Goal: Task Accomplishment & Management: Complete application form

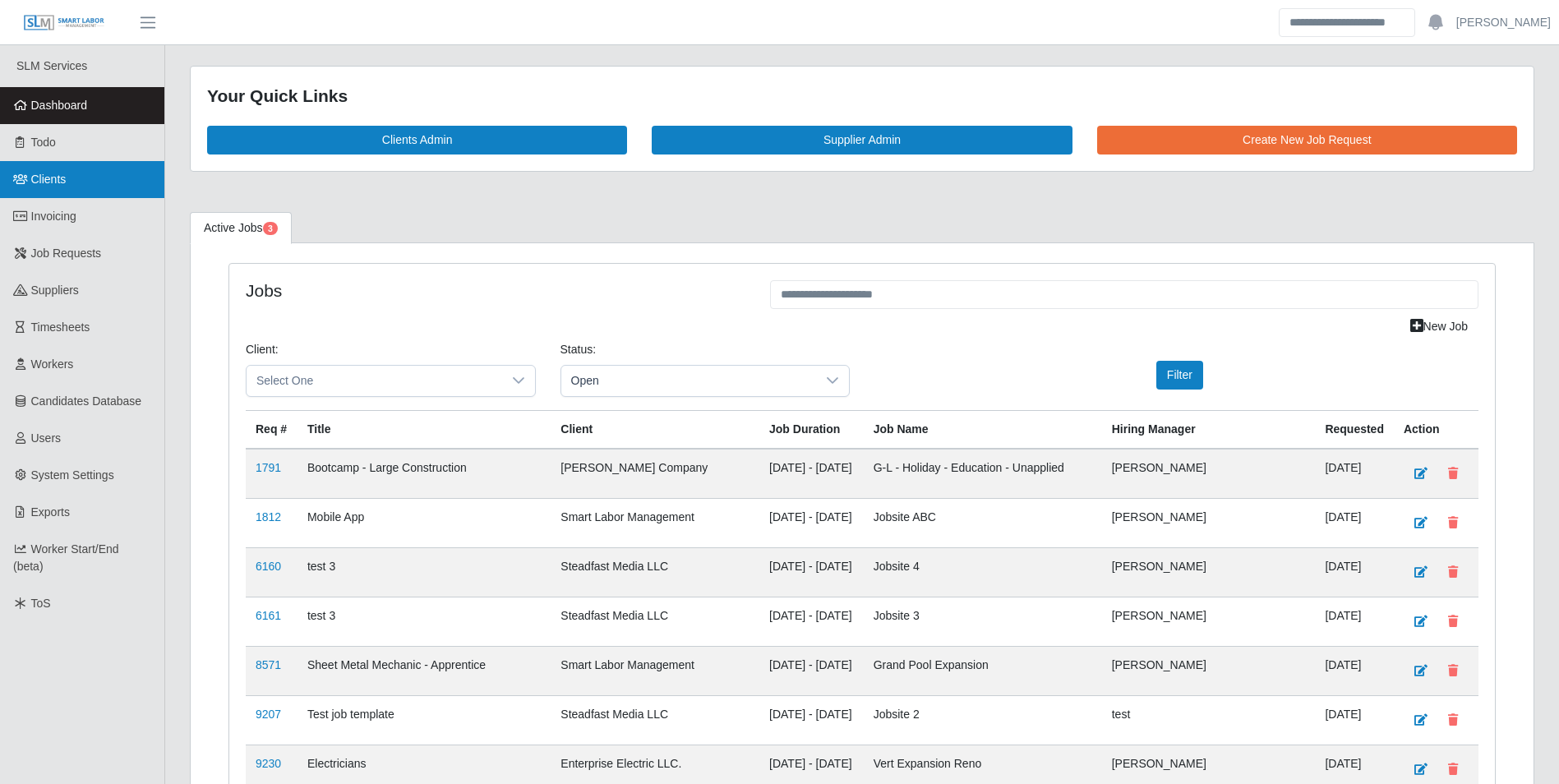
click at [70, 177] on link "Clients" at bounding box center [82, 179] width 165 height 37
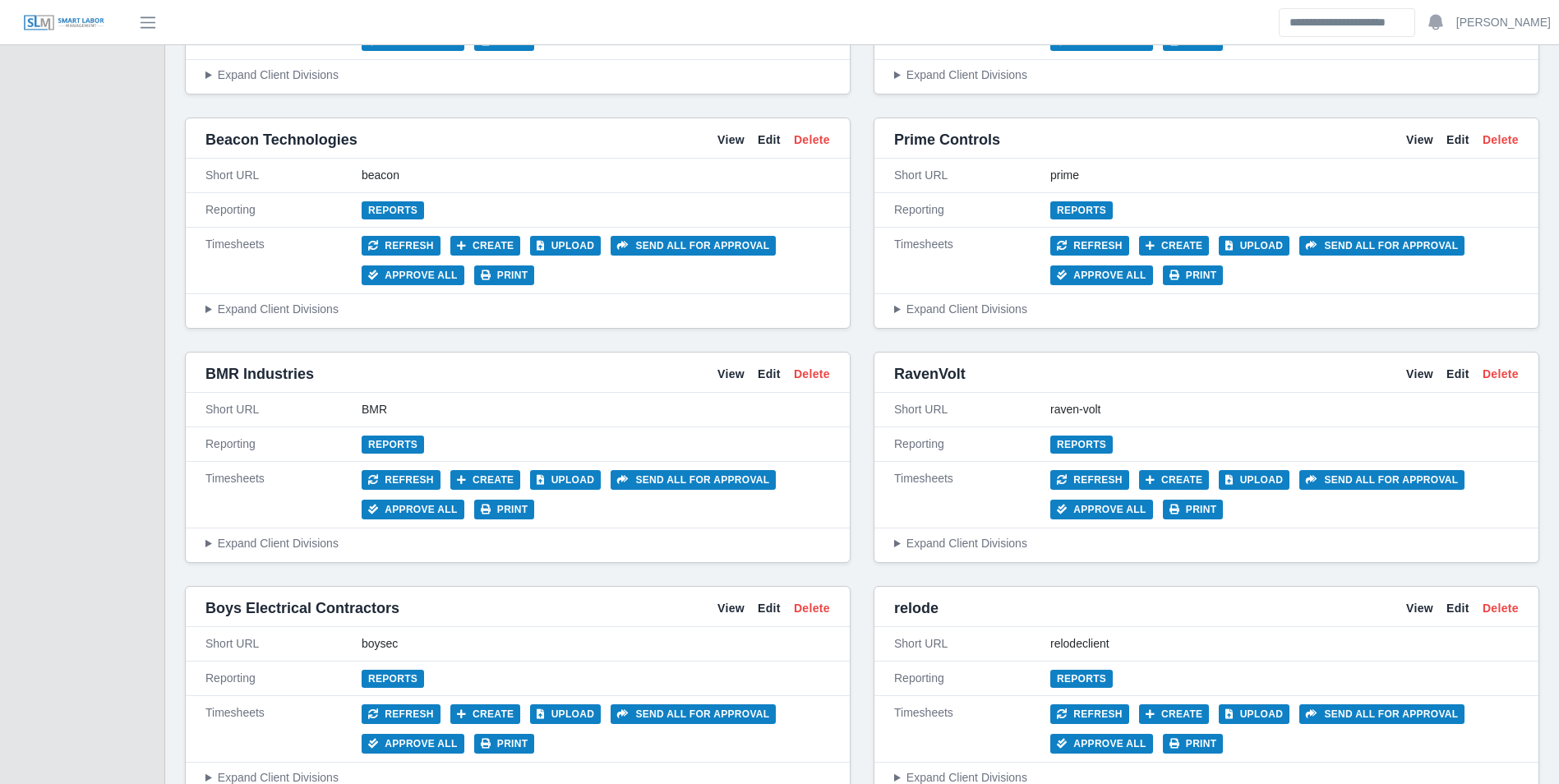
scroll to position [1314, 0]
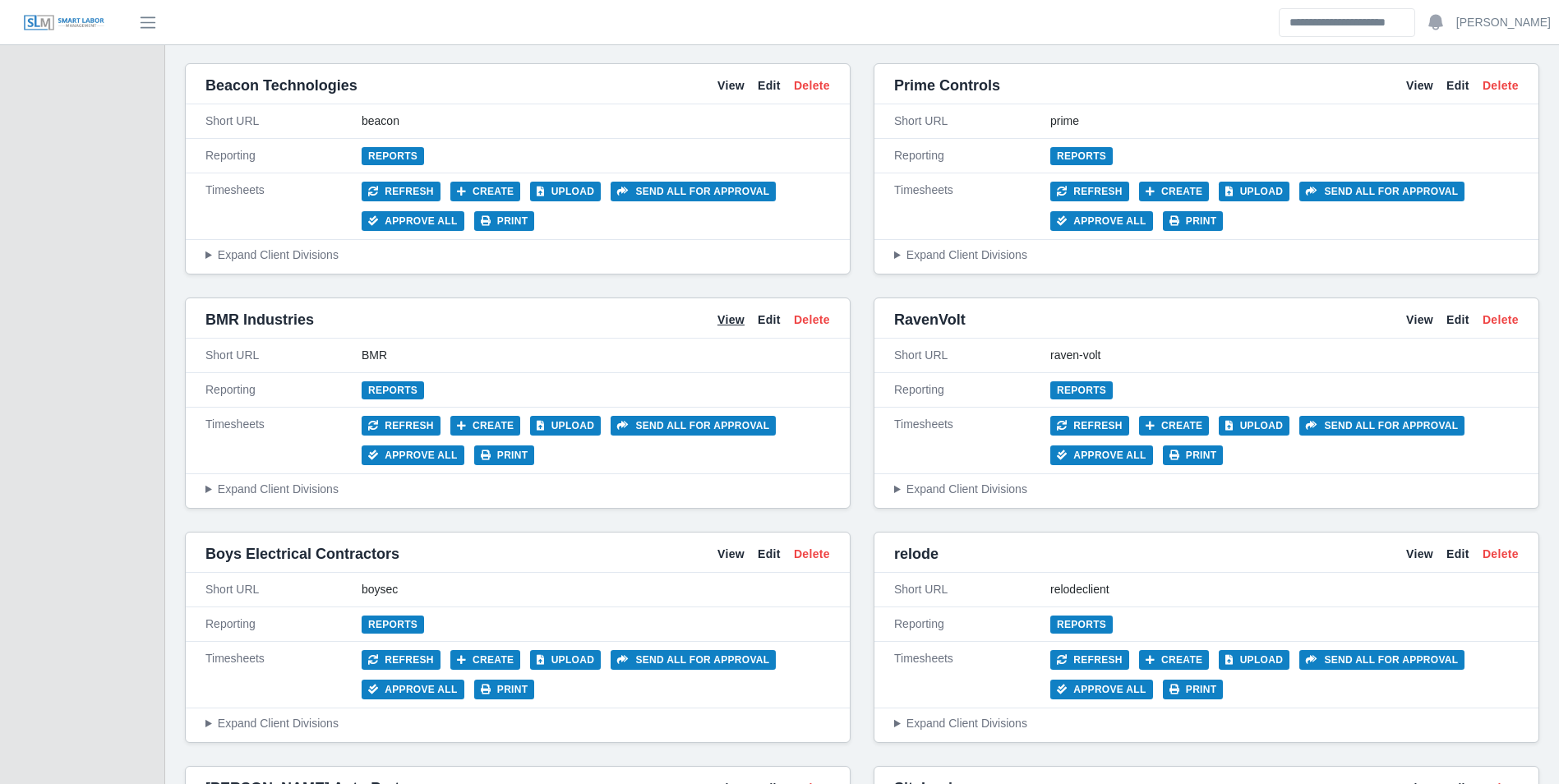
click at [732, 324] on link "View" at bounding box center [731, 320] width 27 height 17
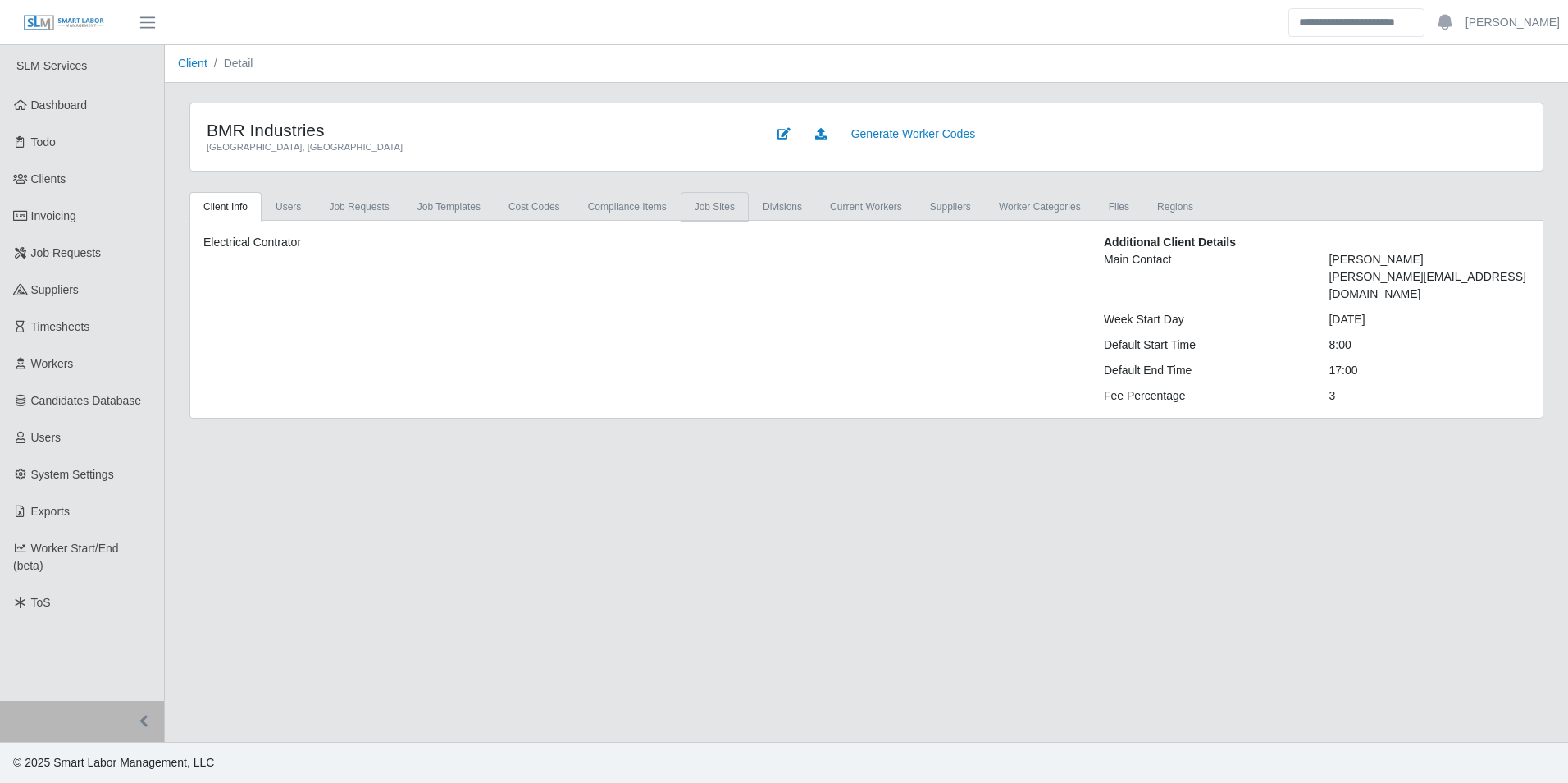
click at [717, 205] on link "job sites" at bounding box center [715, 206] width 68 height 29
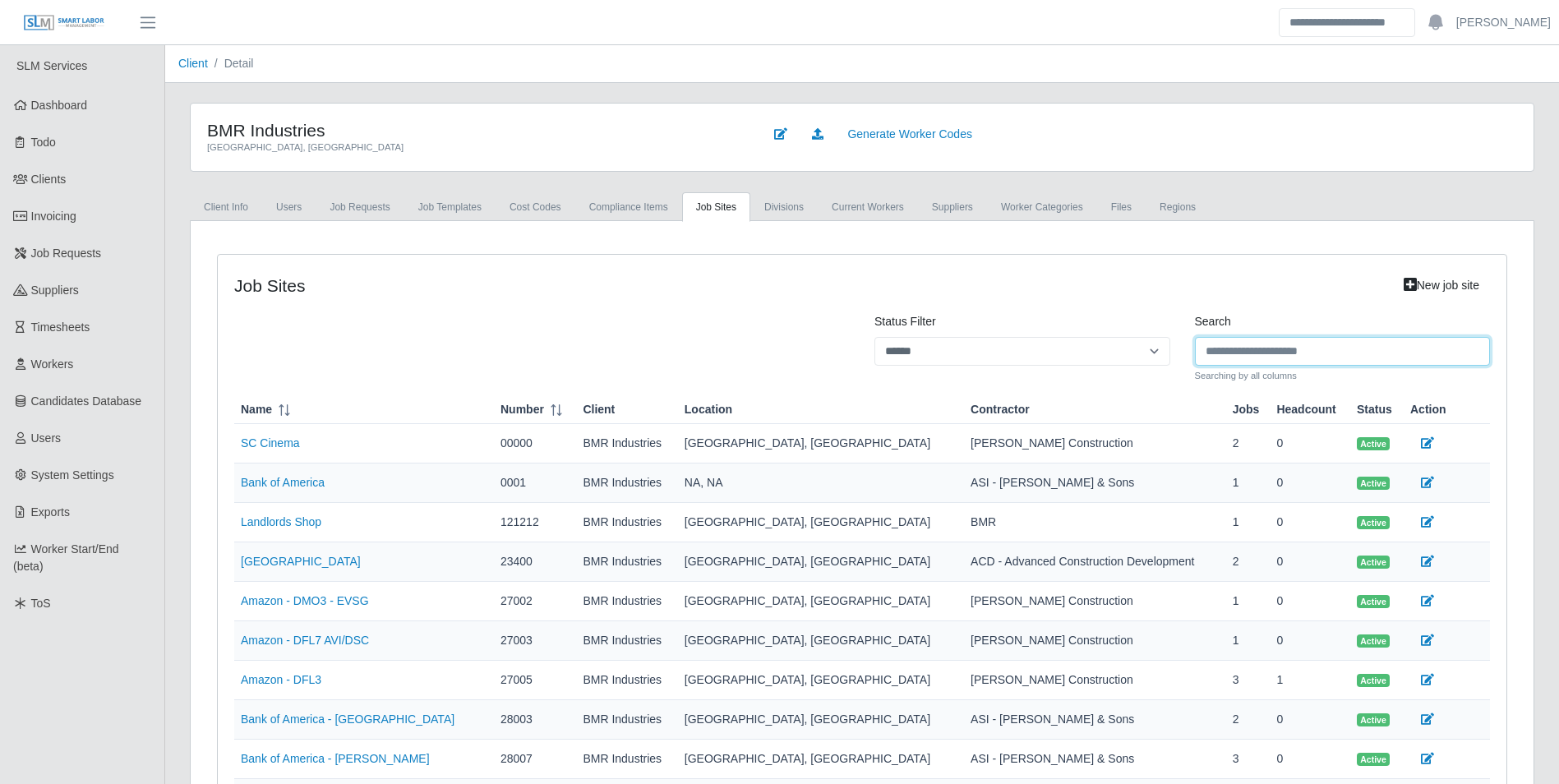
click at [1339, 346] on input "Search" at bounding box center [1342, 351] width 296 height 29
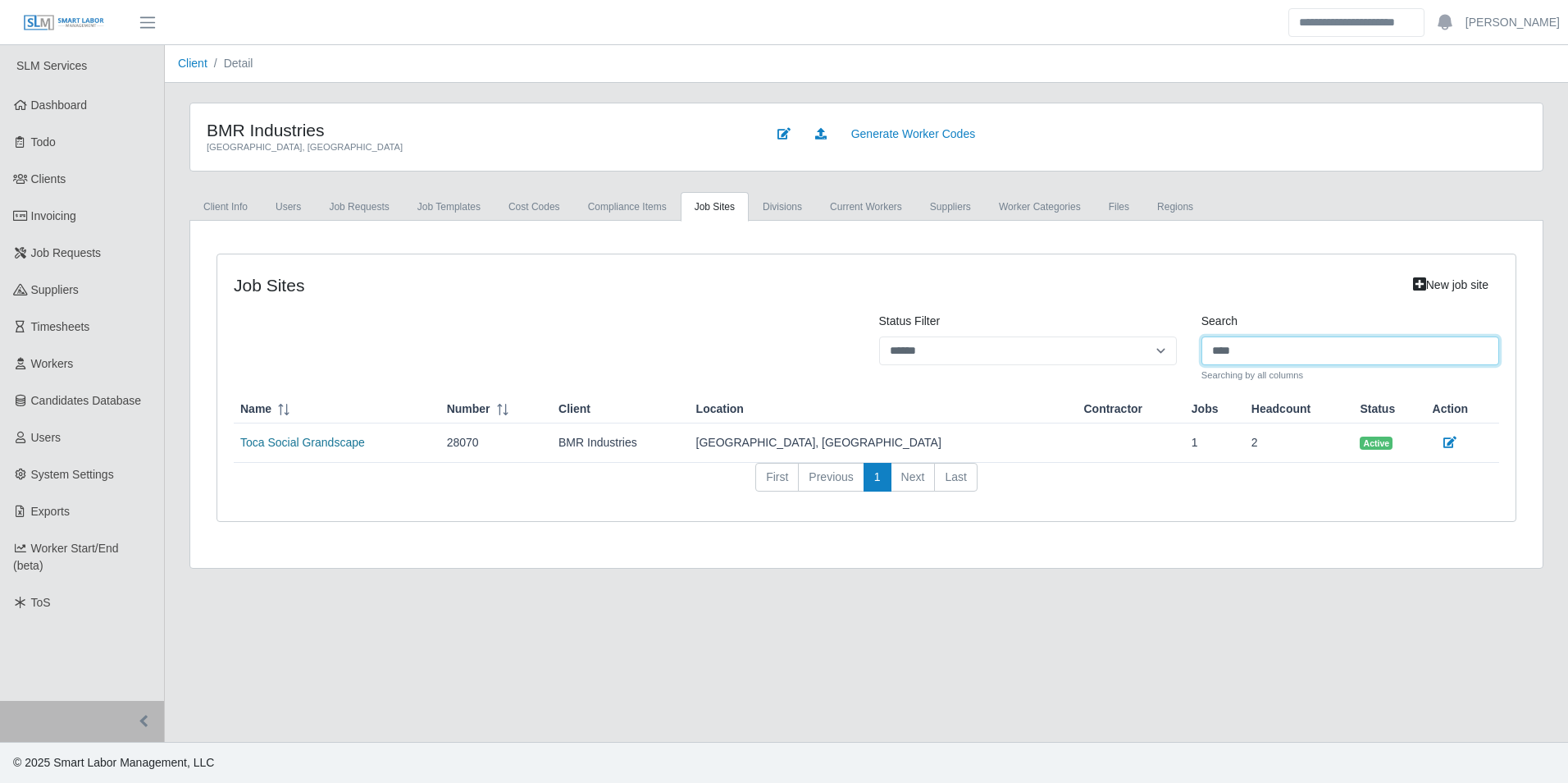
type input "****"
click at [306, 443] on link "Toca Social Grandscape" at bounding box center [302, 442] width 124 height 13
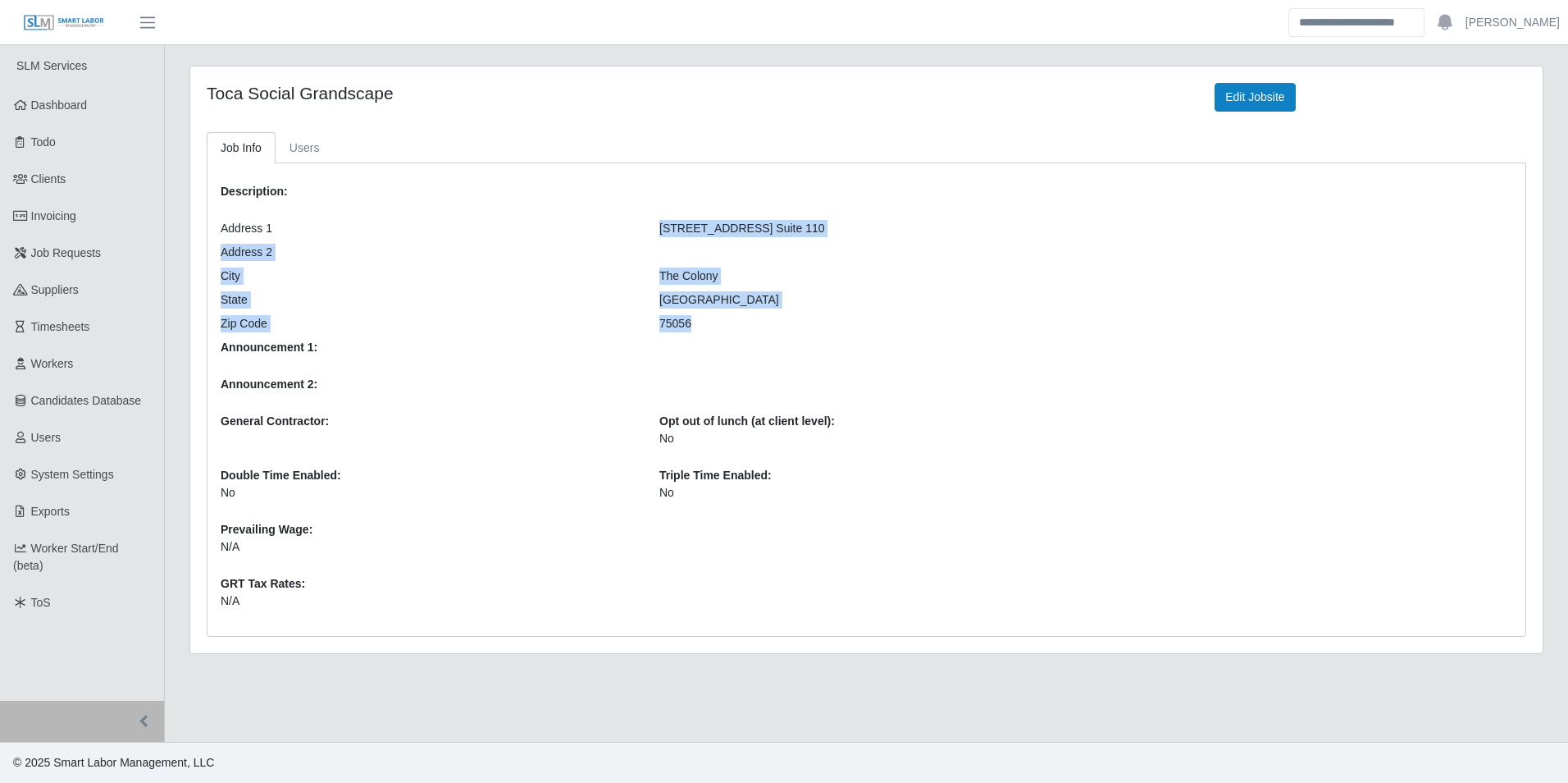
drag, startPoint x: 655, startPoint y: 223, endPoint x: 760, endPoint y: 316, distance: 140.3
click at [760, 316] on div "Description: Address 1 5740 Grandscape Blvd. Suite 110 Address 2 City The Colon…" at bounding box center [647, 399] width 877 height 446
drag, startPoint x: 760, startPoint y: 316, endPoint x: 690, endPoint y: 333, distance: 72.0
drag, startPoint x: 690, startPoint y: 333, endPoint x: 633, endPoint y: 257, distance: 95.0
click at [618, 284] on div "Description: Address 1 5740 Grandscape Blvd. Suite 110 Address 2 City The Colon…" at bounding box center [647, 399] width 877 height 446
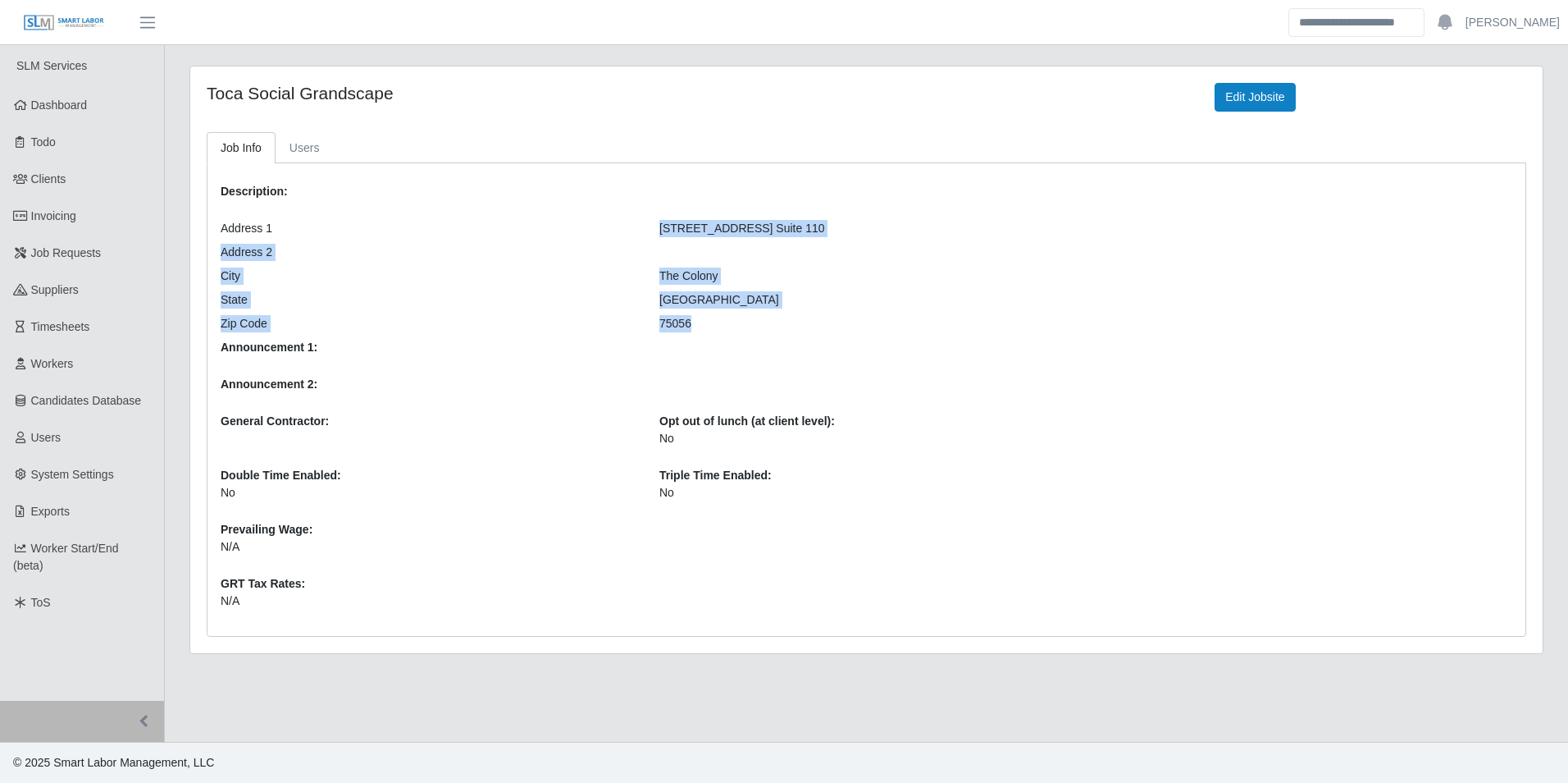
drag, startPoint x: 651, startPoint y: 223, endPoint x: 725, endPoint y: 312, distance: 115.7
click at [725, 312] on div "Description: Address 1 5740 Grandscape Blvd. Suite 110 Address 2 City The Colon…" at bounding box center [647, 399] width 877 height 446
drag, startPoint x: 725, startPoint y: 312, endPoint x: 667, endPoint y: 324, distance: 59.2
copy div "5740 Grandscape Blvd. Suite 110 Address 2 City The Colony State TX Zip Code 750…"
click at [60, 105] on span "Dashboard" at bounding box center [59, 105] width 56 height 13
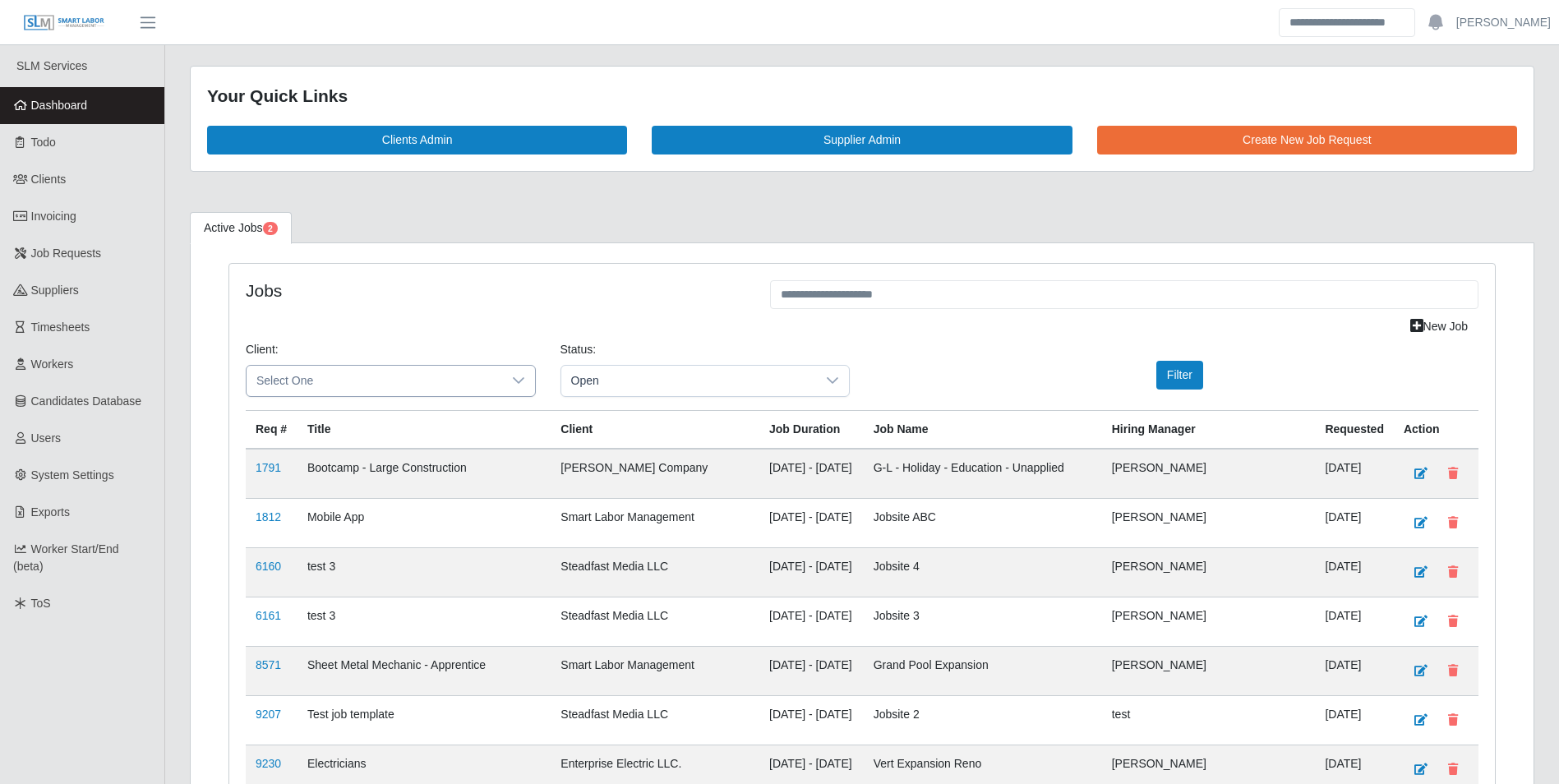
click at [512, 379] on icon at bounding box center [518, 380] width 13 height 13
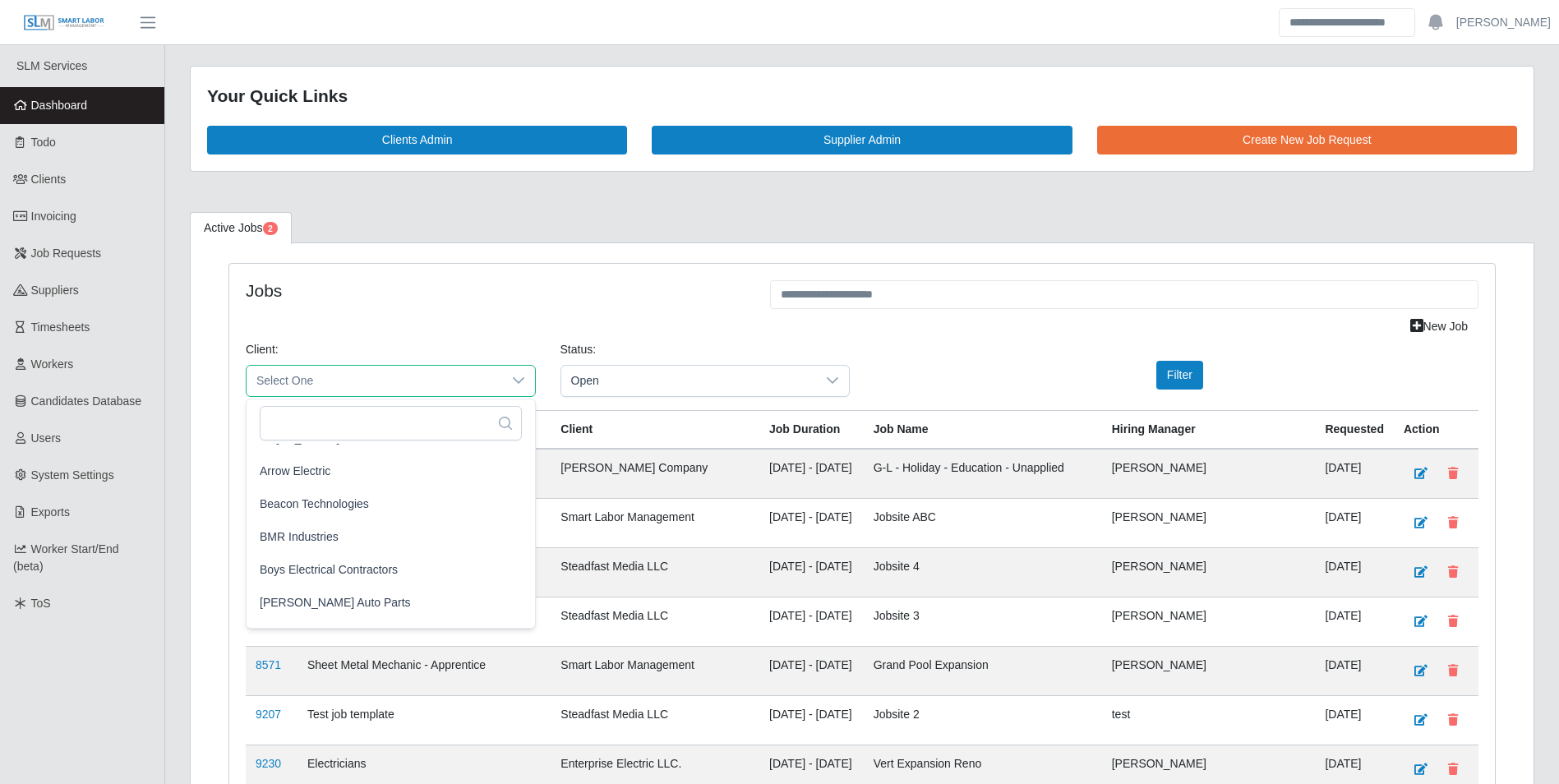
scroll to position [165, 0]
click at [353, 487] on li "BMR Industries" at bounding box center [390, 495] width 282 height 31
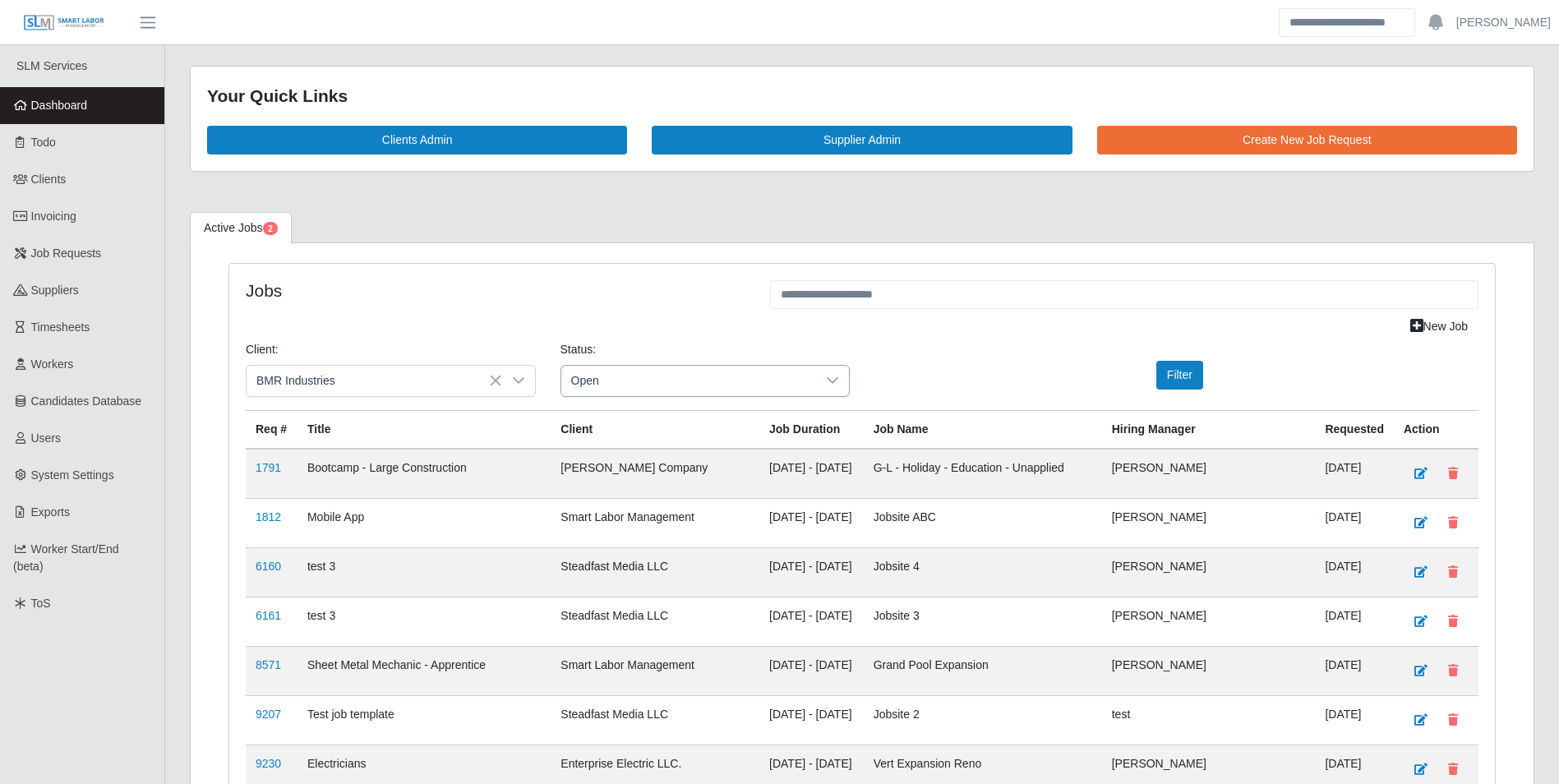
click at [838, 379] on icon at bounding box center [832, 380] width 13 height 13
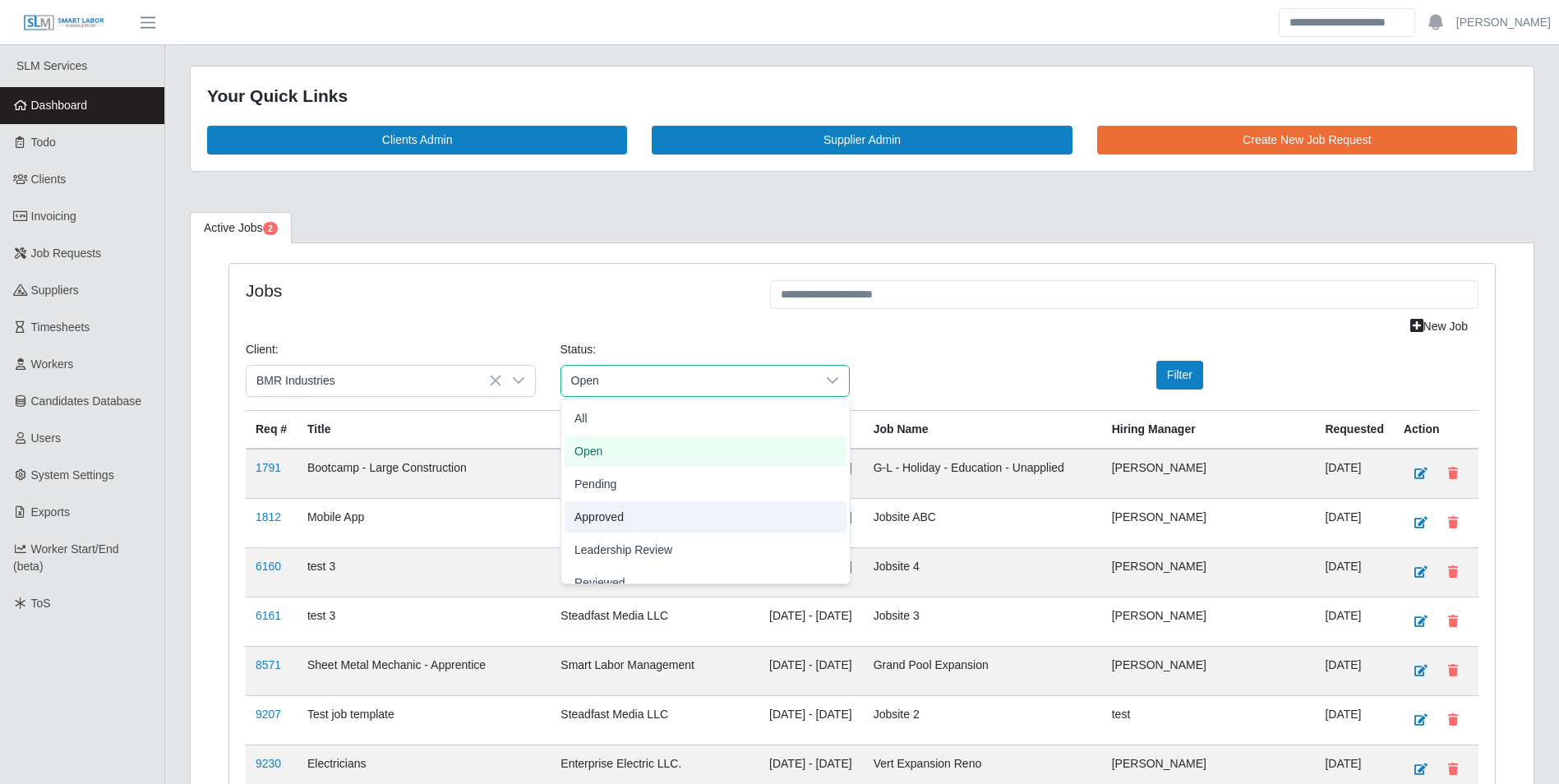
scroll to position [51, 0]
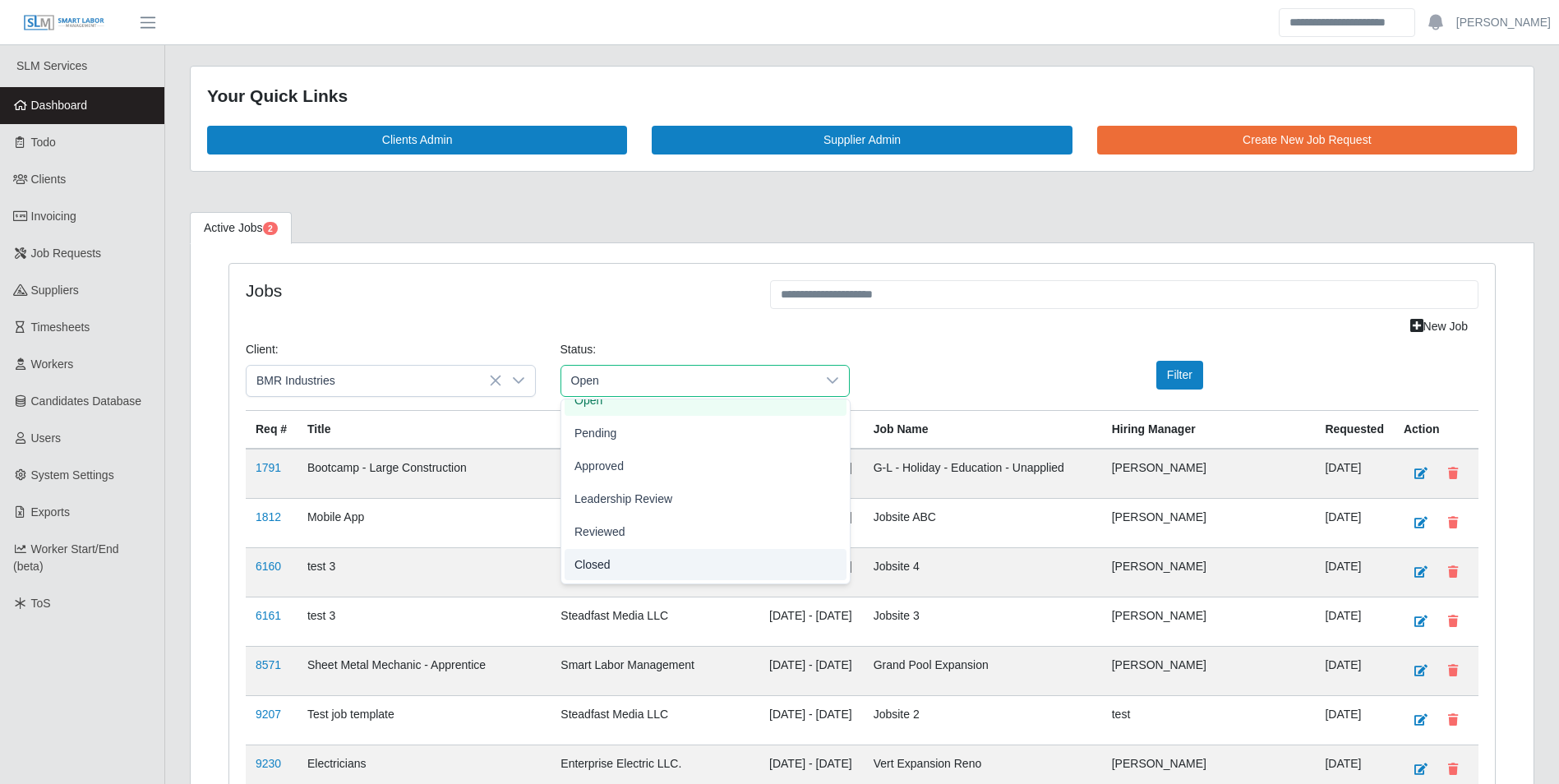
click at [606, 558] on span "Closed" at bounding box center [592, 563] width 36 height 17
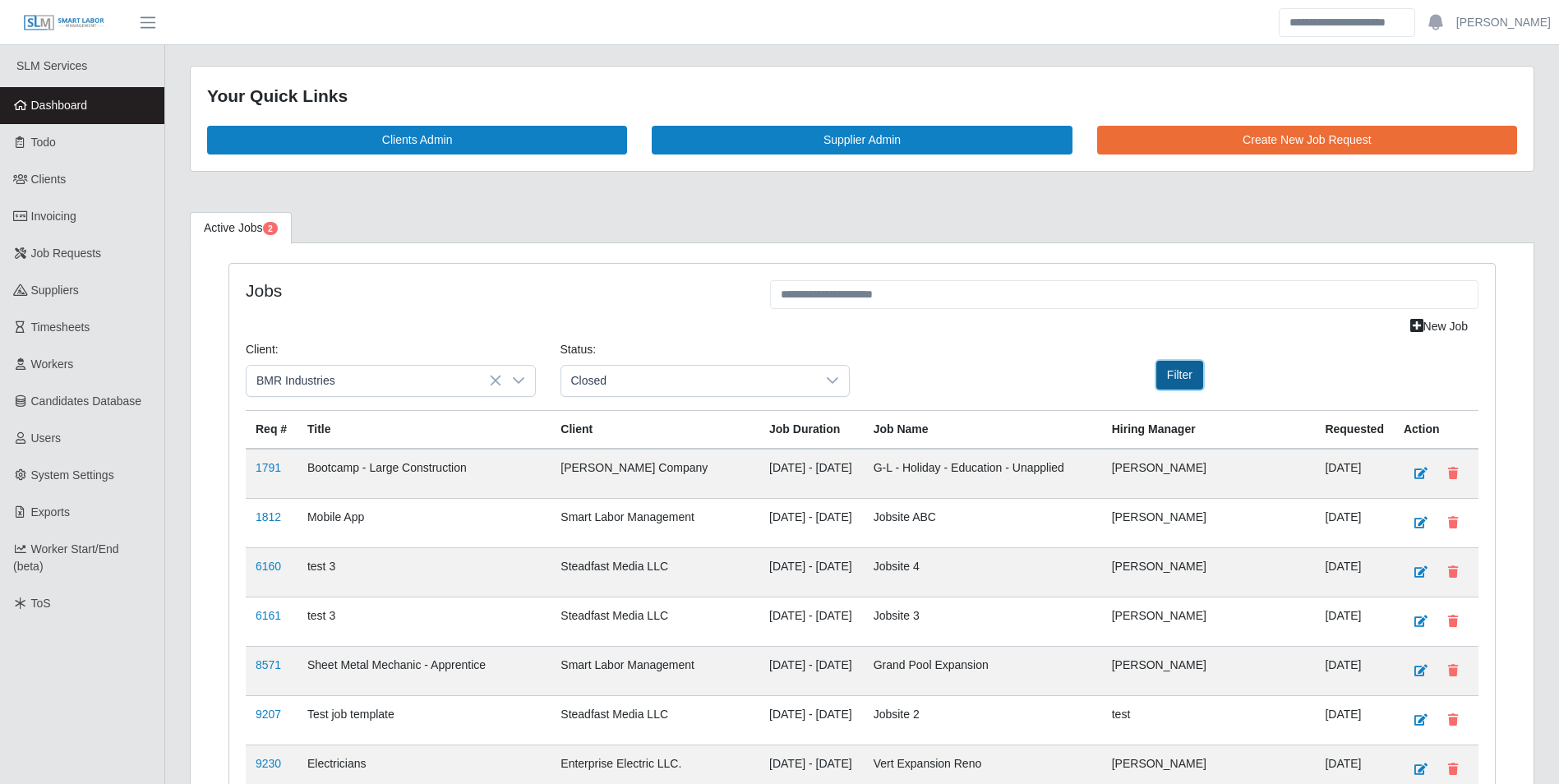
click at [1174, 369] on button "Filter" at bounding box center [1179, 375] width 47 height 29
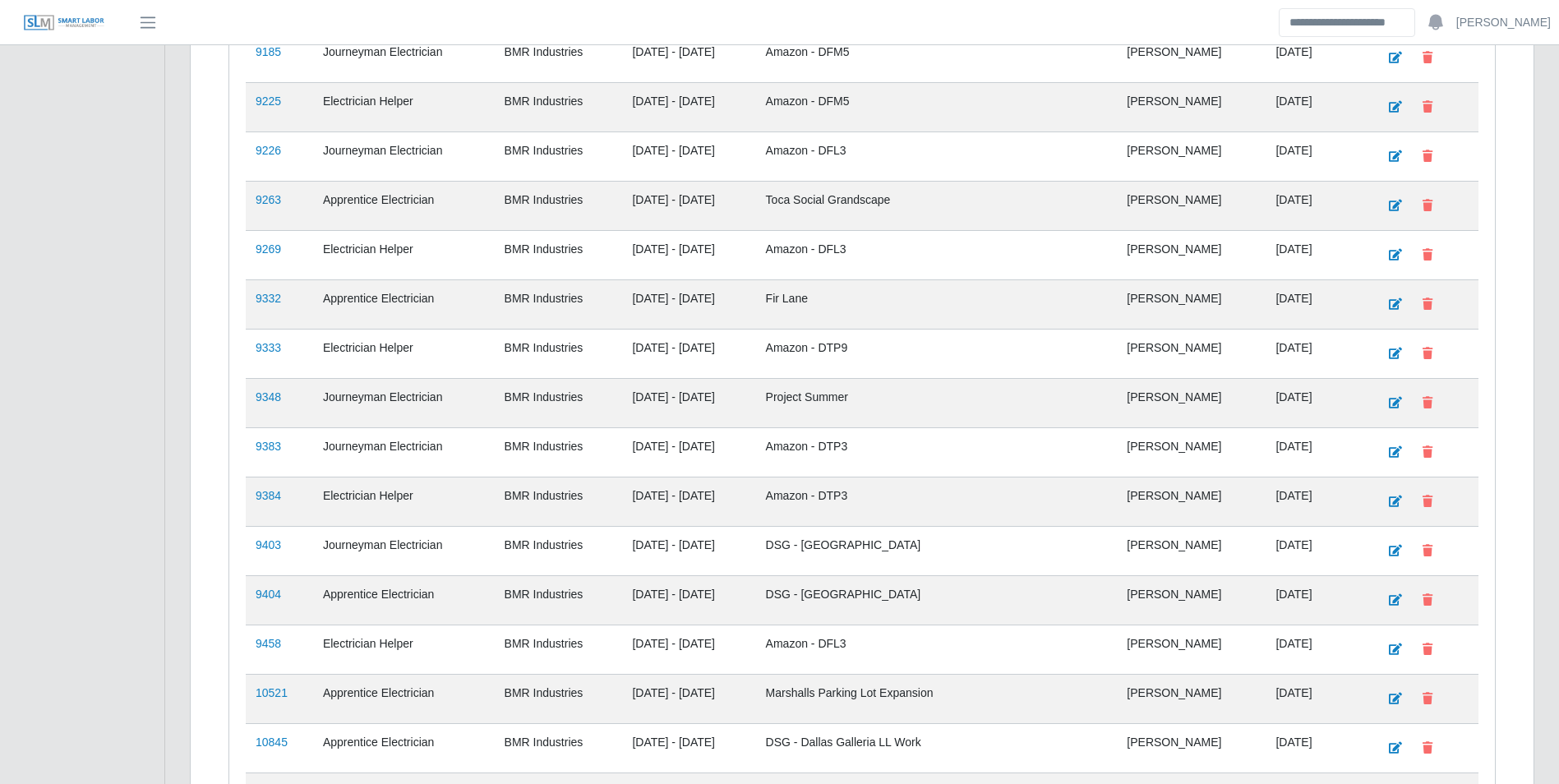
scroll to position [7154, 0]
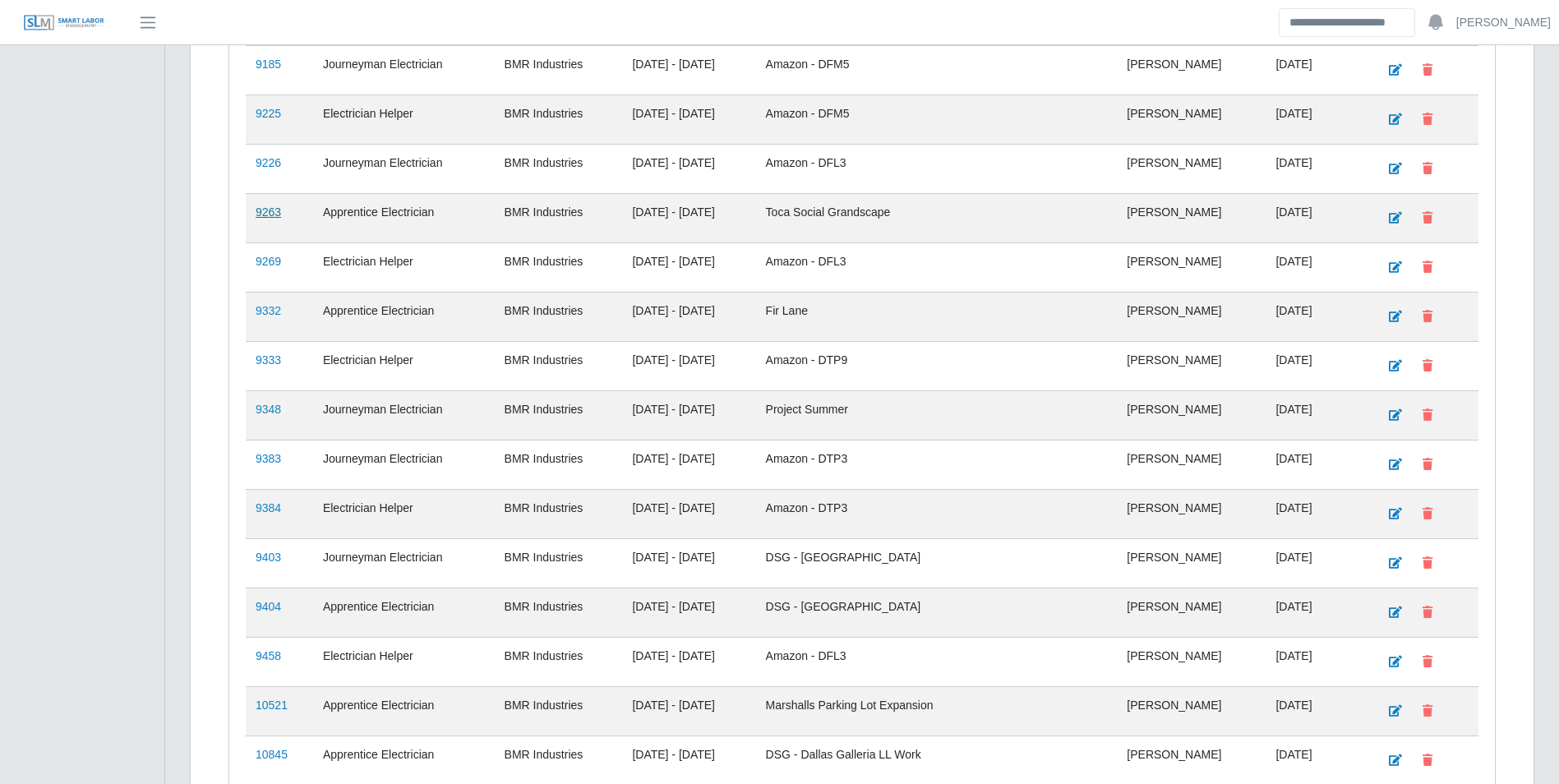
click at [270, 209] on link "9263" at bounding box center [268, 211] width 25 height 13
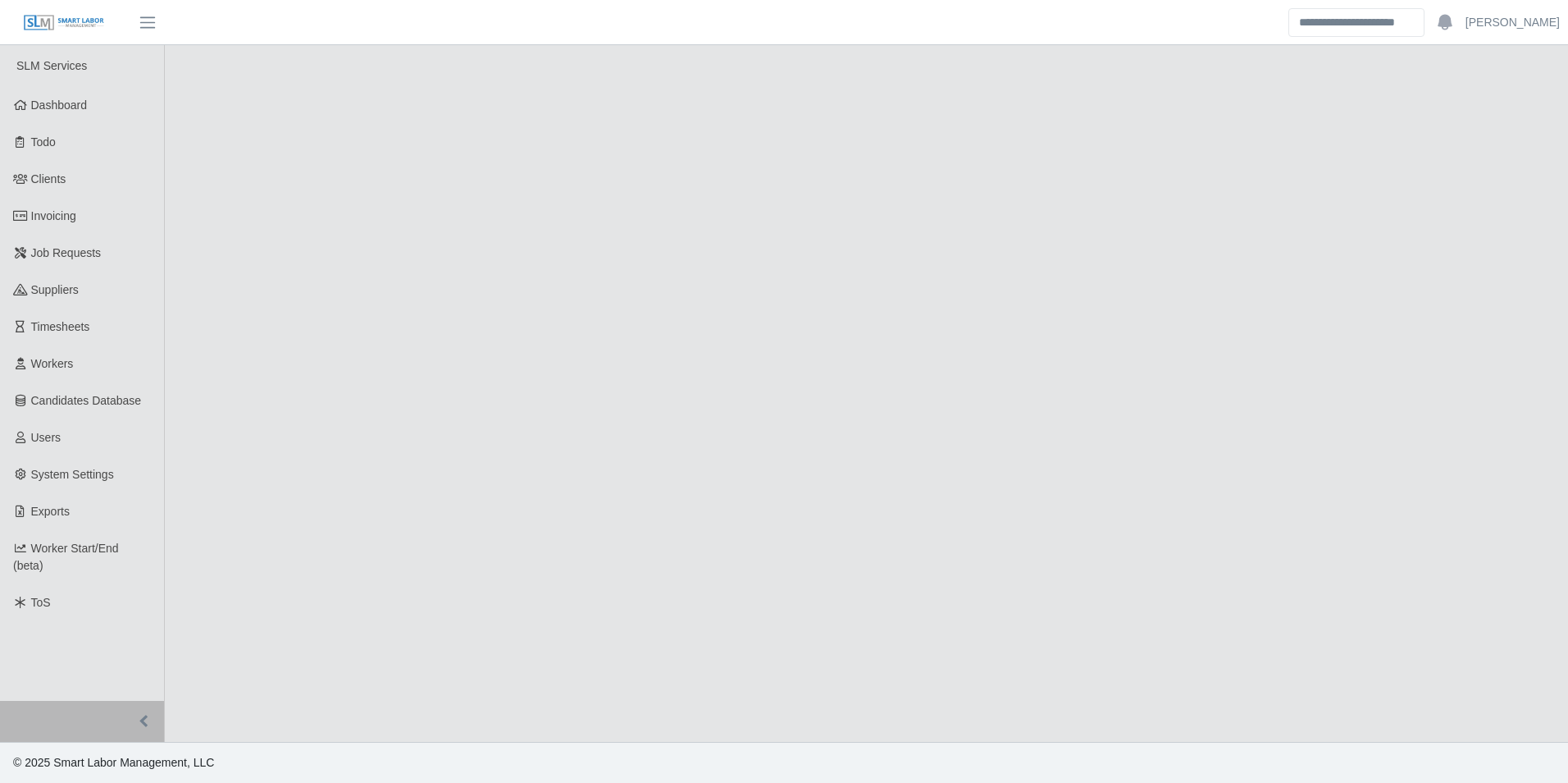
select select "******"
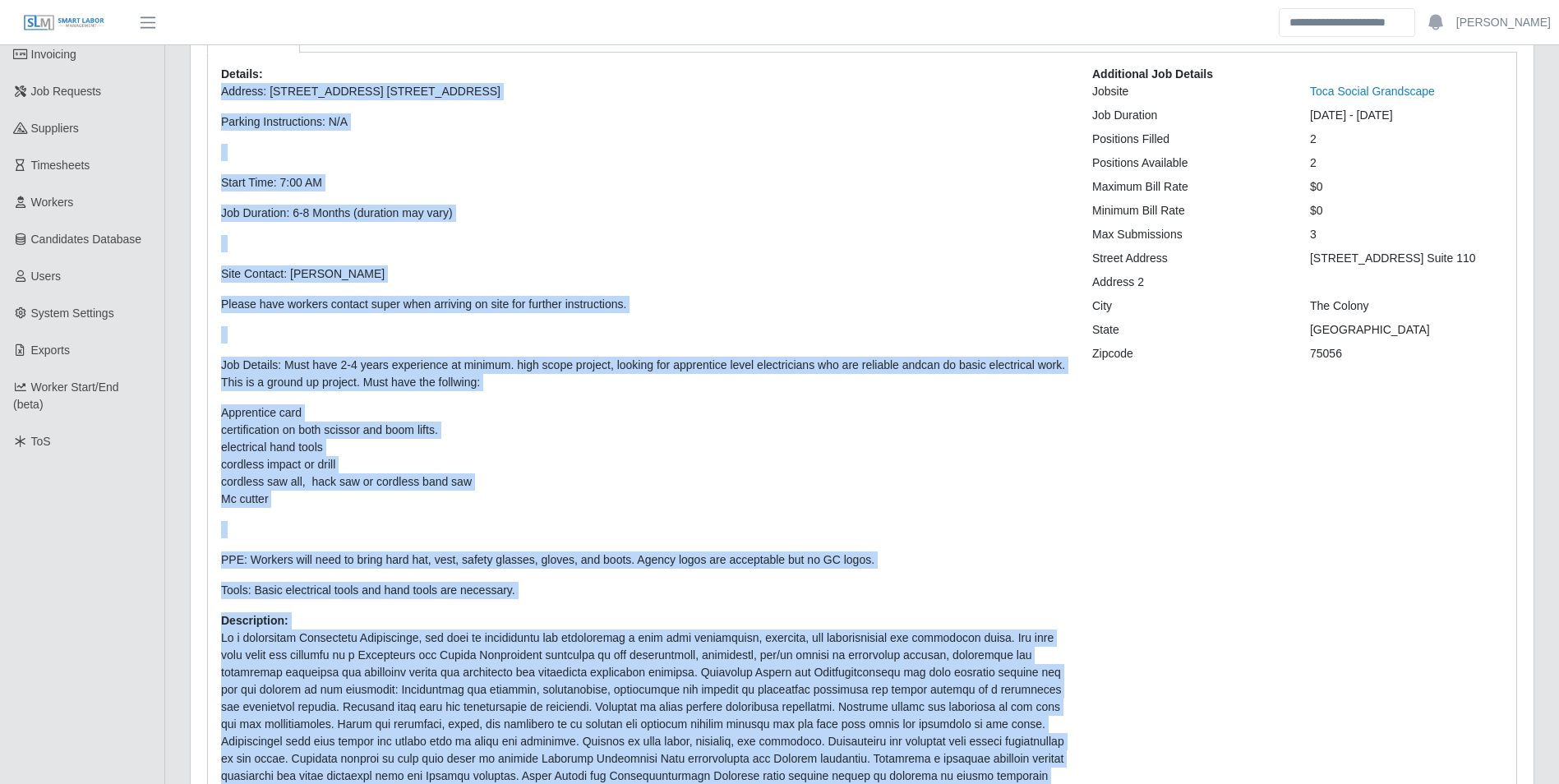
scroll to position [276, 0]
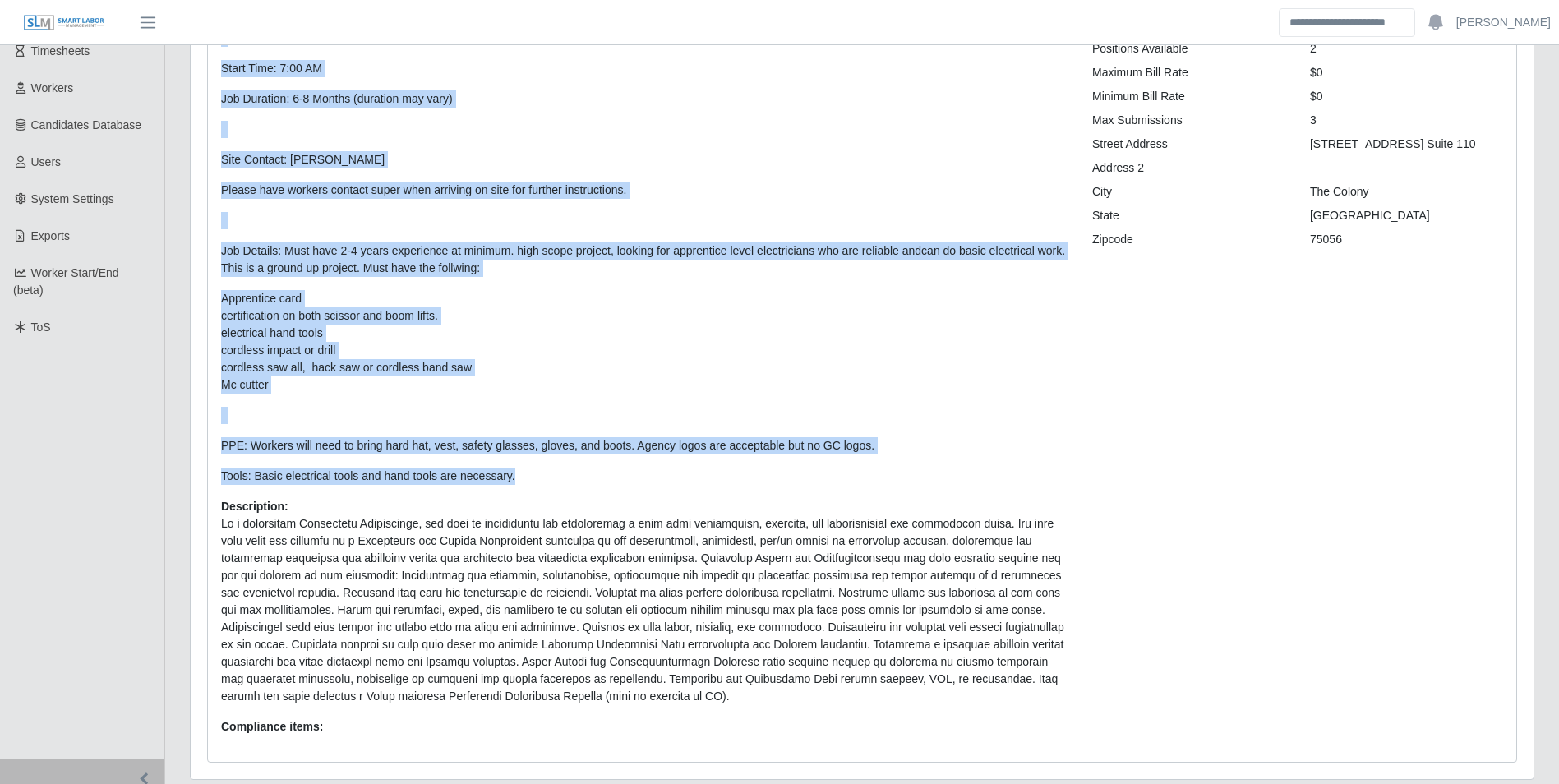
drag, startPoint x: 217, startPoint y: 253, endPoint x: 511, endPoint y: 477, distance: 369.6
click at [511, 477] on div "Details: Address: [STREET_ADDRESS] [STREET_ADDRESS] Parking Instructions: N/A S…" at bounding box center [644, 350] width 871 height 797
drag, startPoint x: 511, startPoint y: 477, endPoint x: 500, endPoint y: 475, distance: 11.2
copy p "Address: [STREET_ADDRESS] [GEOGRAPHIC_DATA] Parking Instructions: N/A Start Tim…"
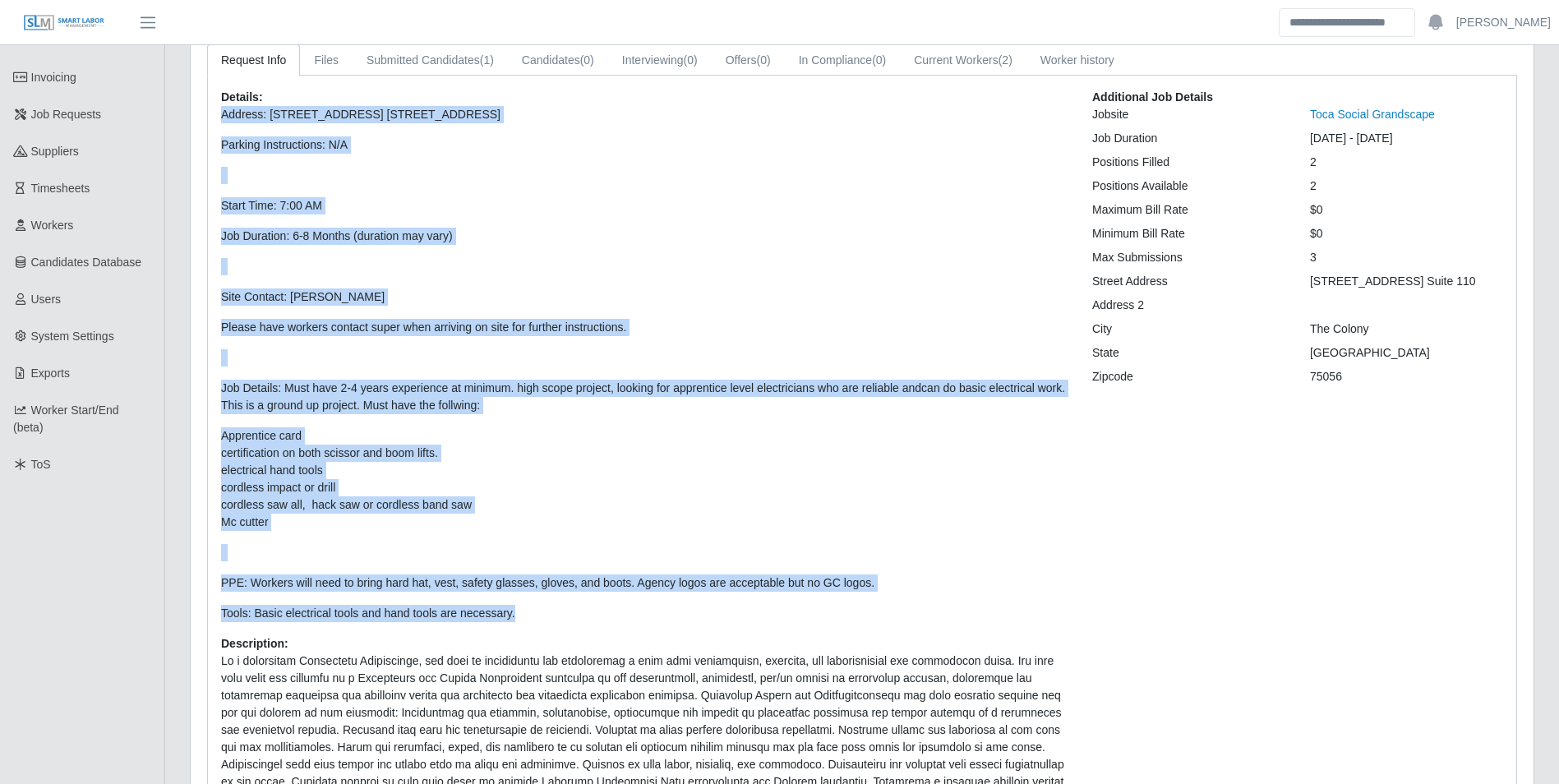
scroll to position [0, 0]
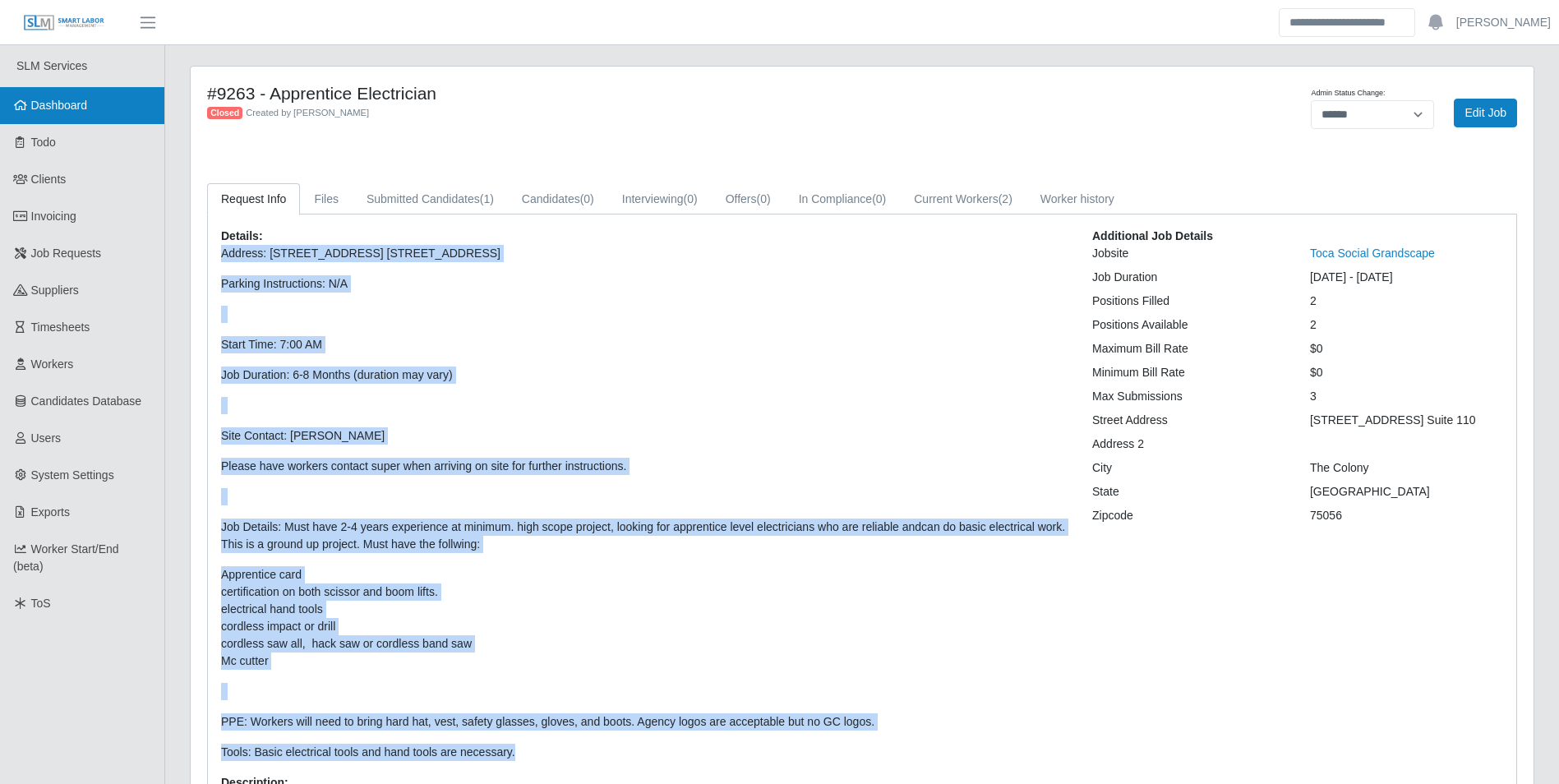
click at [94, 98] on link "Dashboard" at bounding box center [82, 105] width 165 height 37
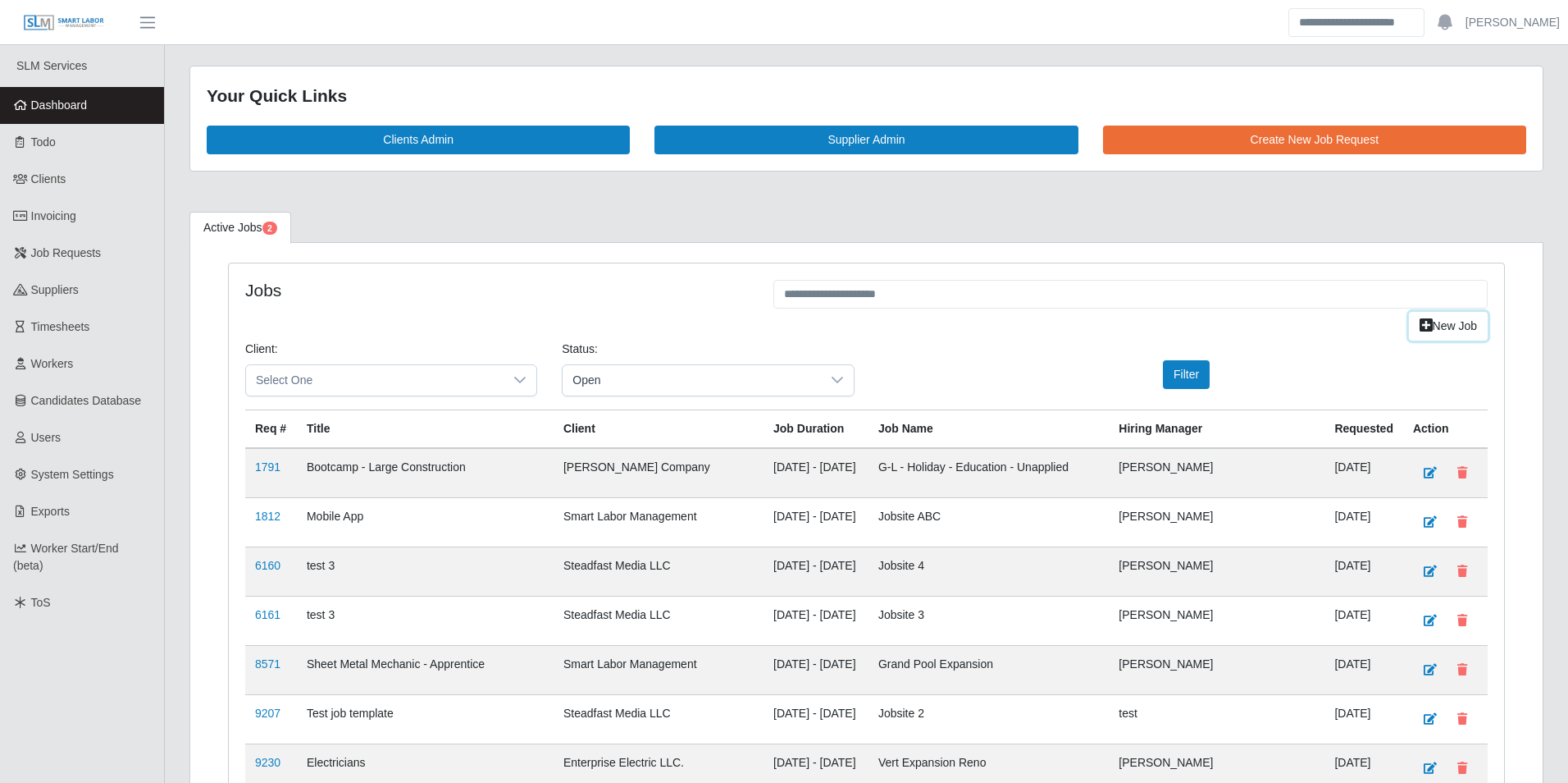
click at [1419, 327] on link "New Job" at bounding box center [1448, 326] width 79 height 29
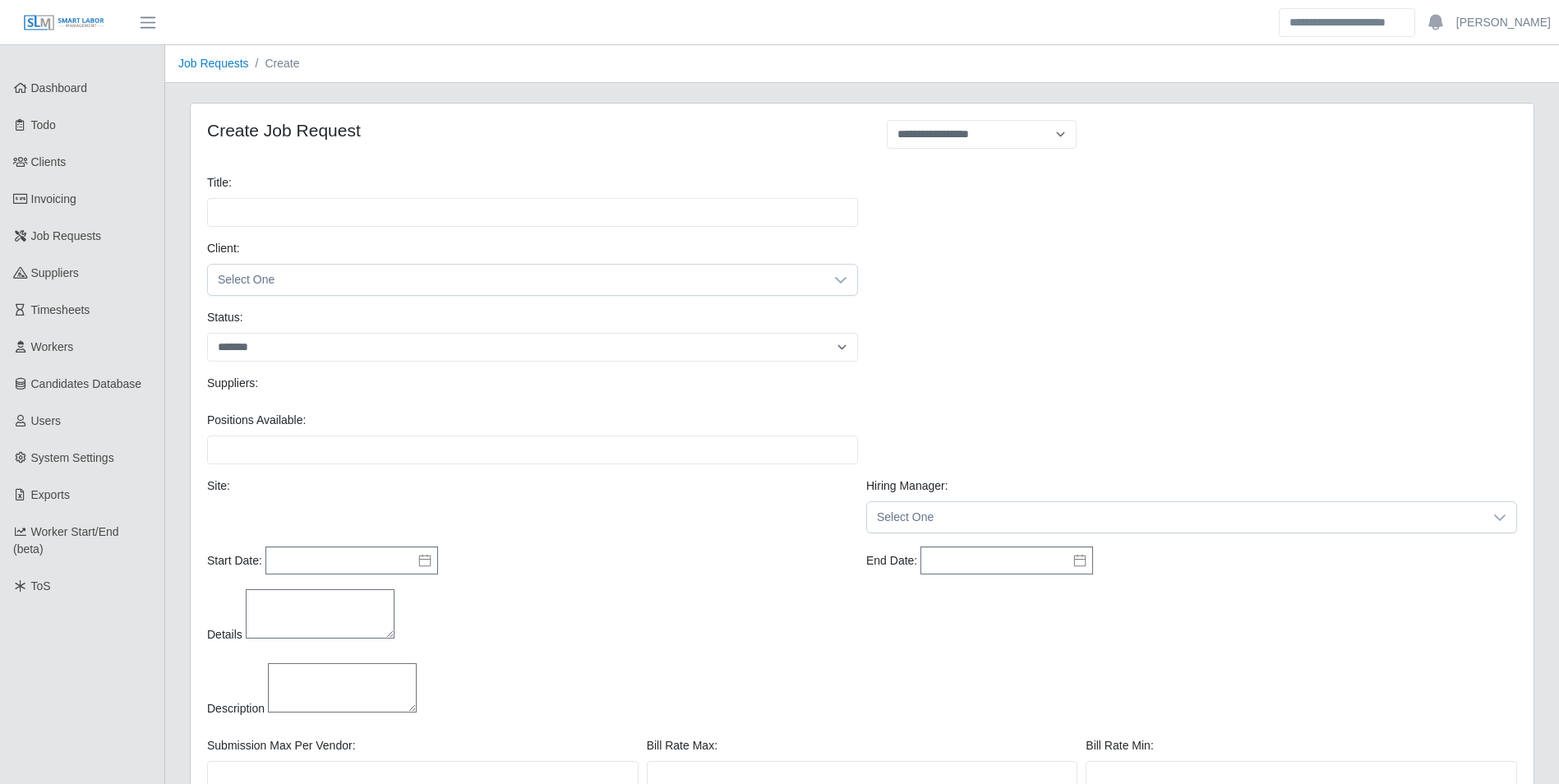
select select
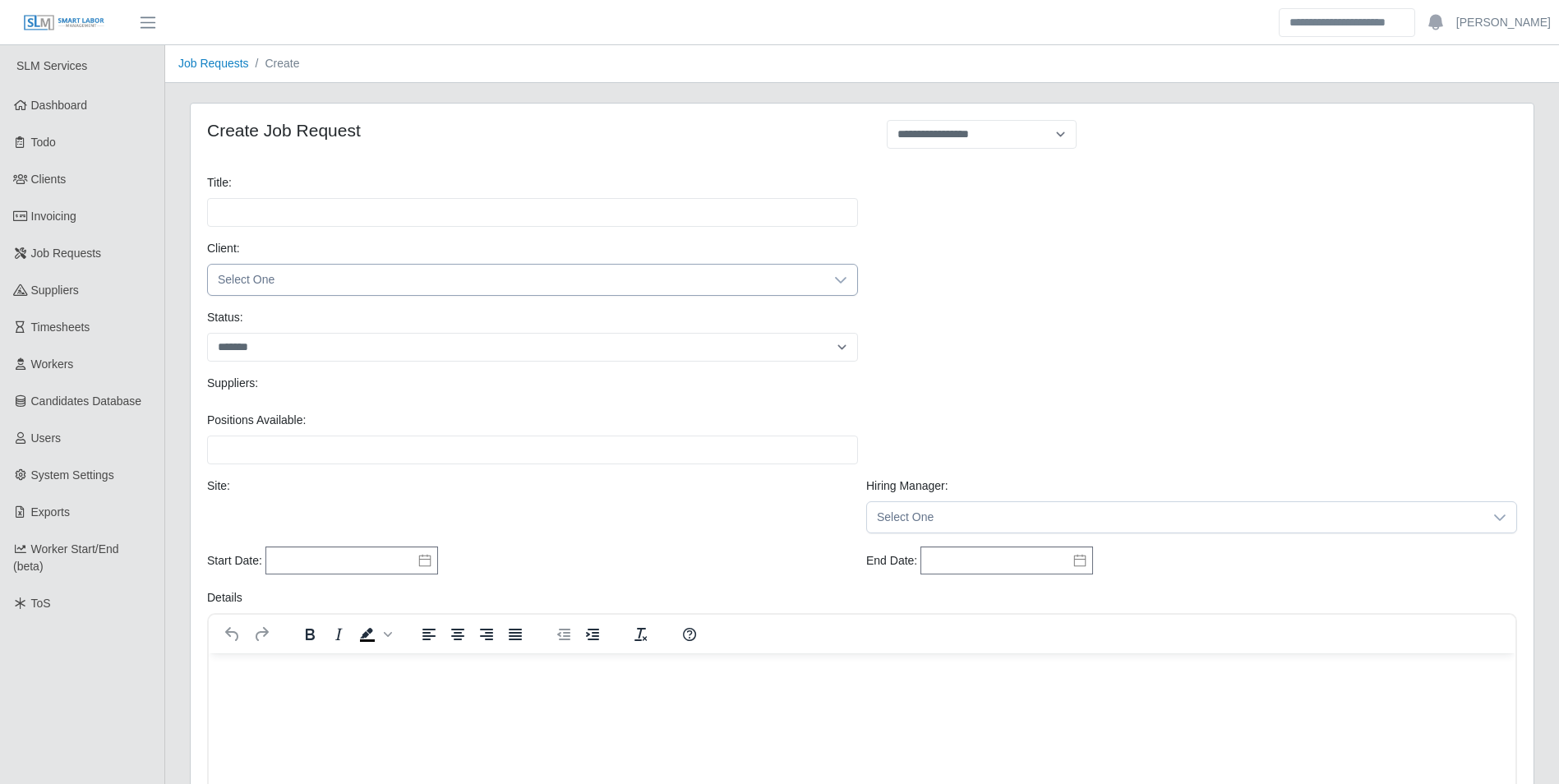
click at [296, 268] on span "Select One" at bounding box center [516, 280] width 616 height 30
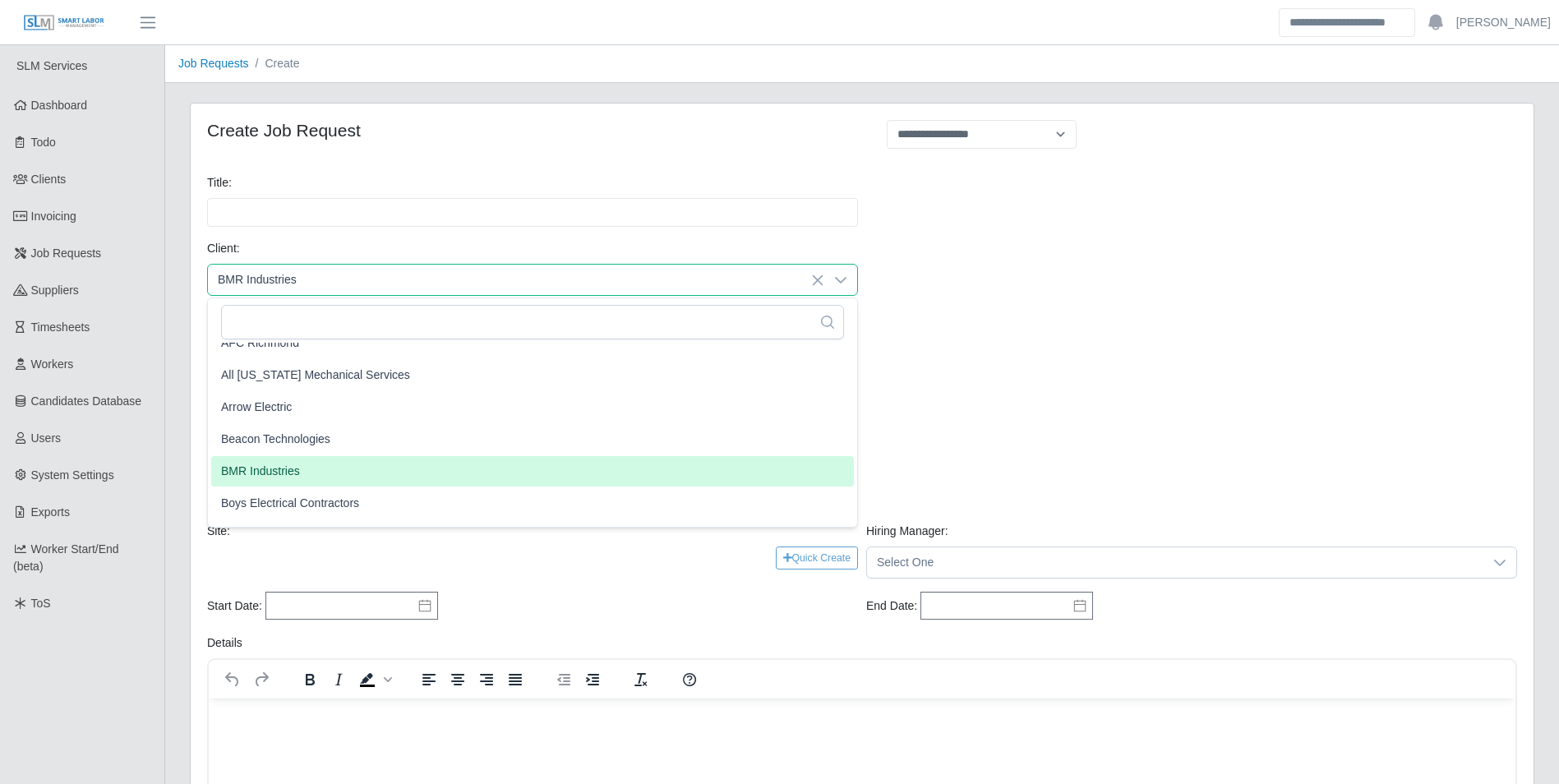
click at [270, 469] on span "BMR Industries" at bounding box center [261, 471] width 79 height 17
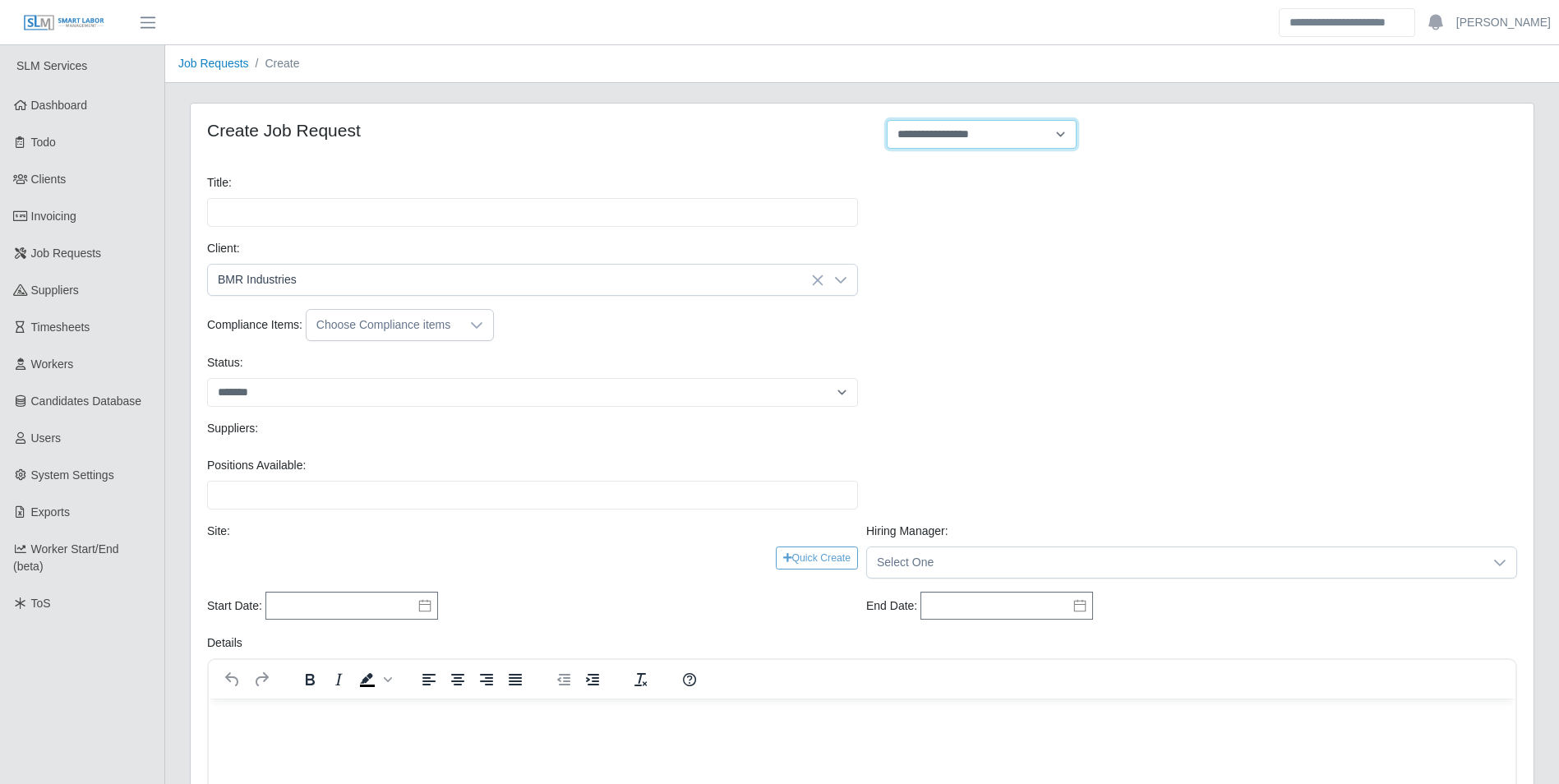
click at [1065, 131] on select "**********" at bounding box center [981, 134] width 190 height 29
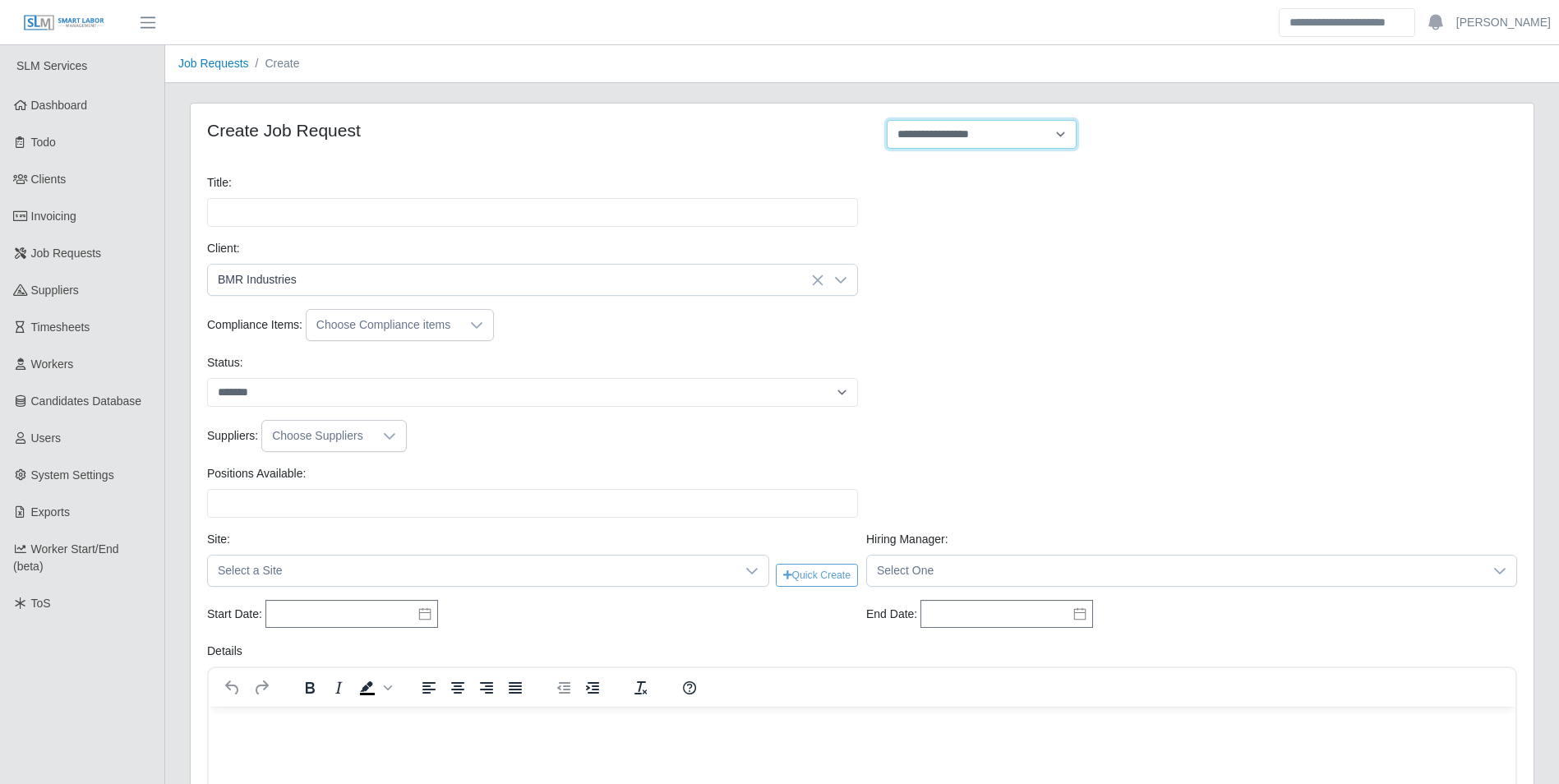
select select "**********"
click at [887, 120] on select "**********" at bounding box center [981, 134] width 190 height 29
type input "**********"
type input "*"
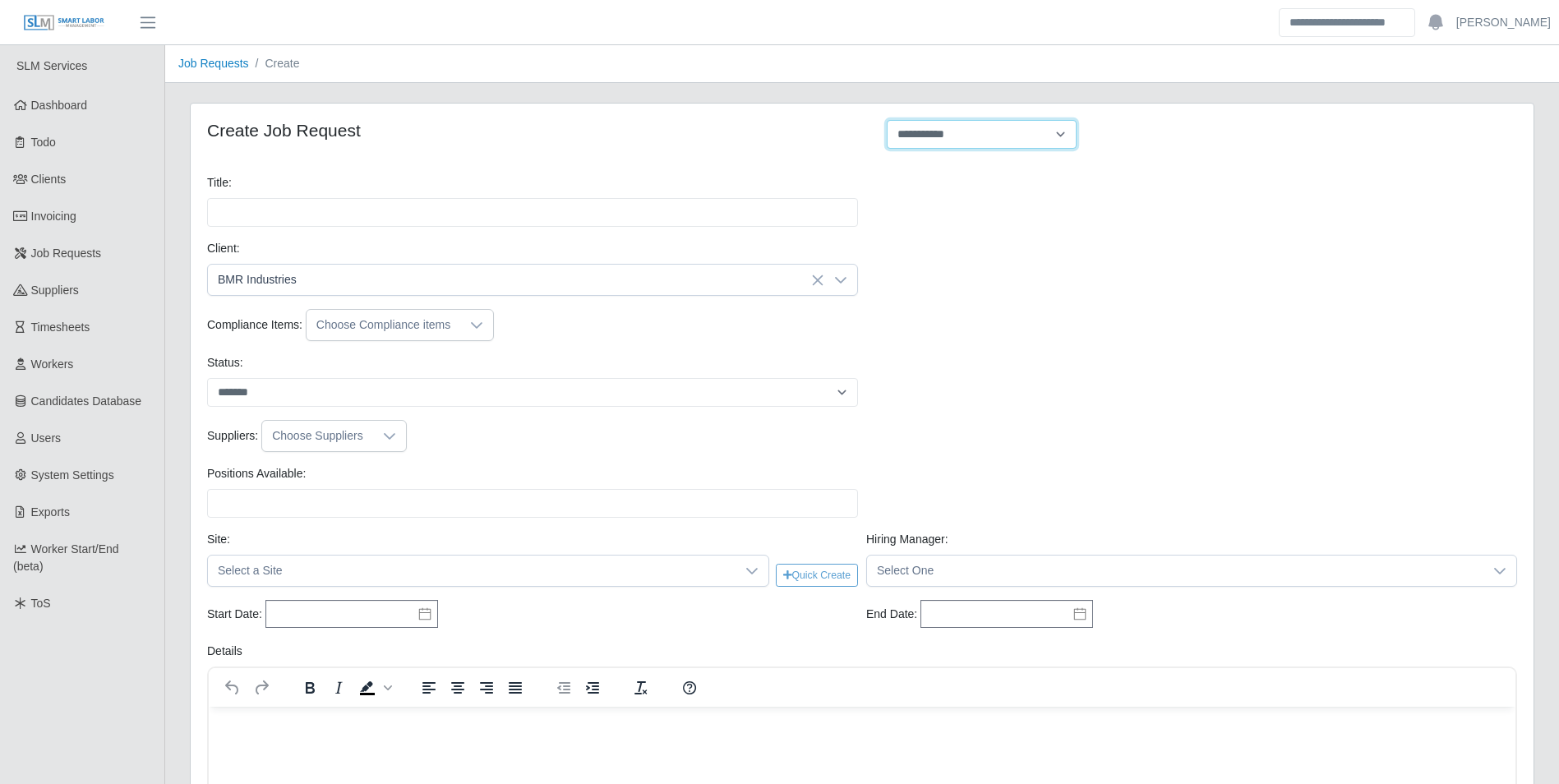
type input "*"
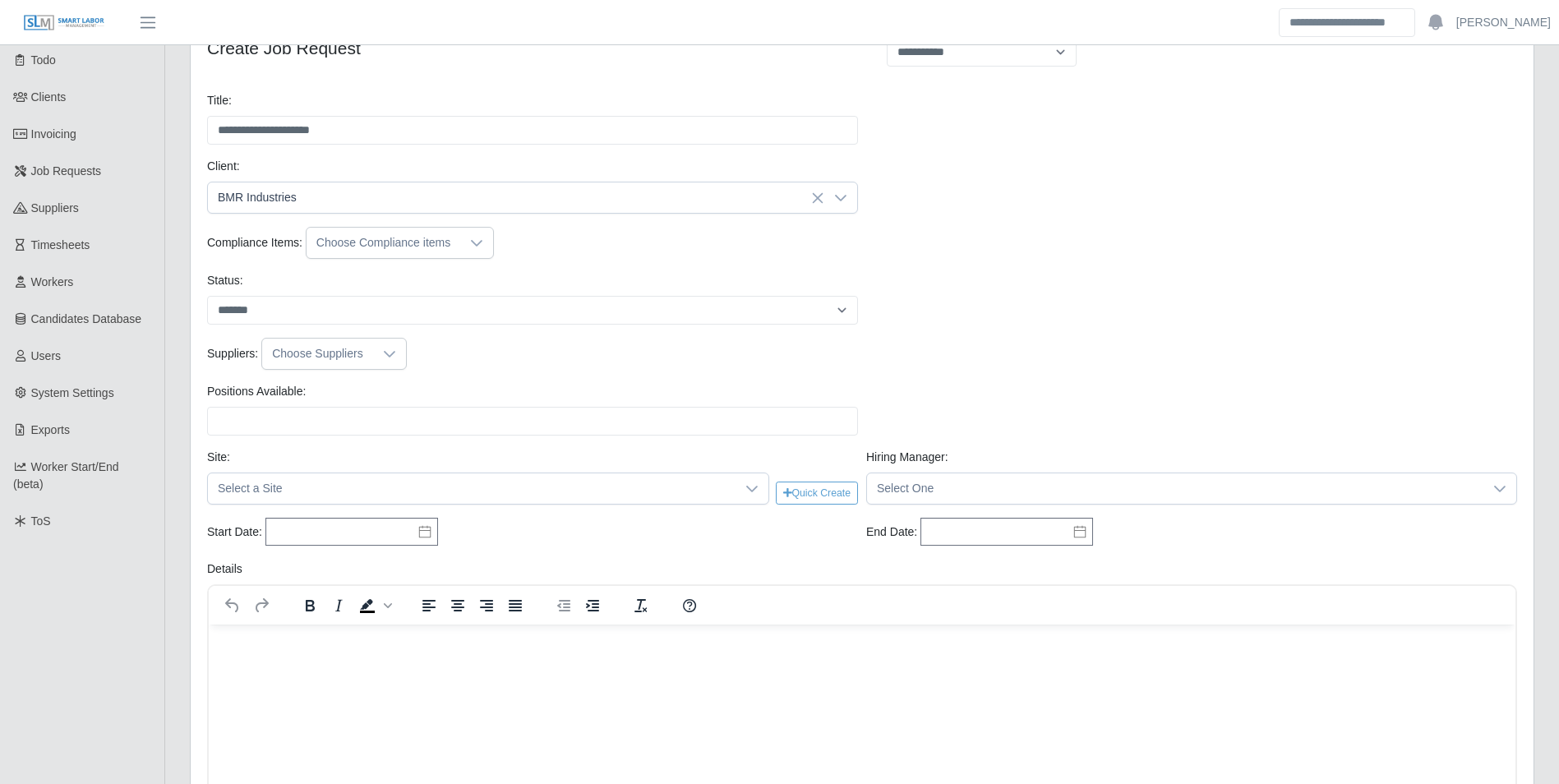
click at [468, 251] on div at bounding box center [476, 243] width 33 height 30
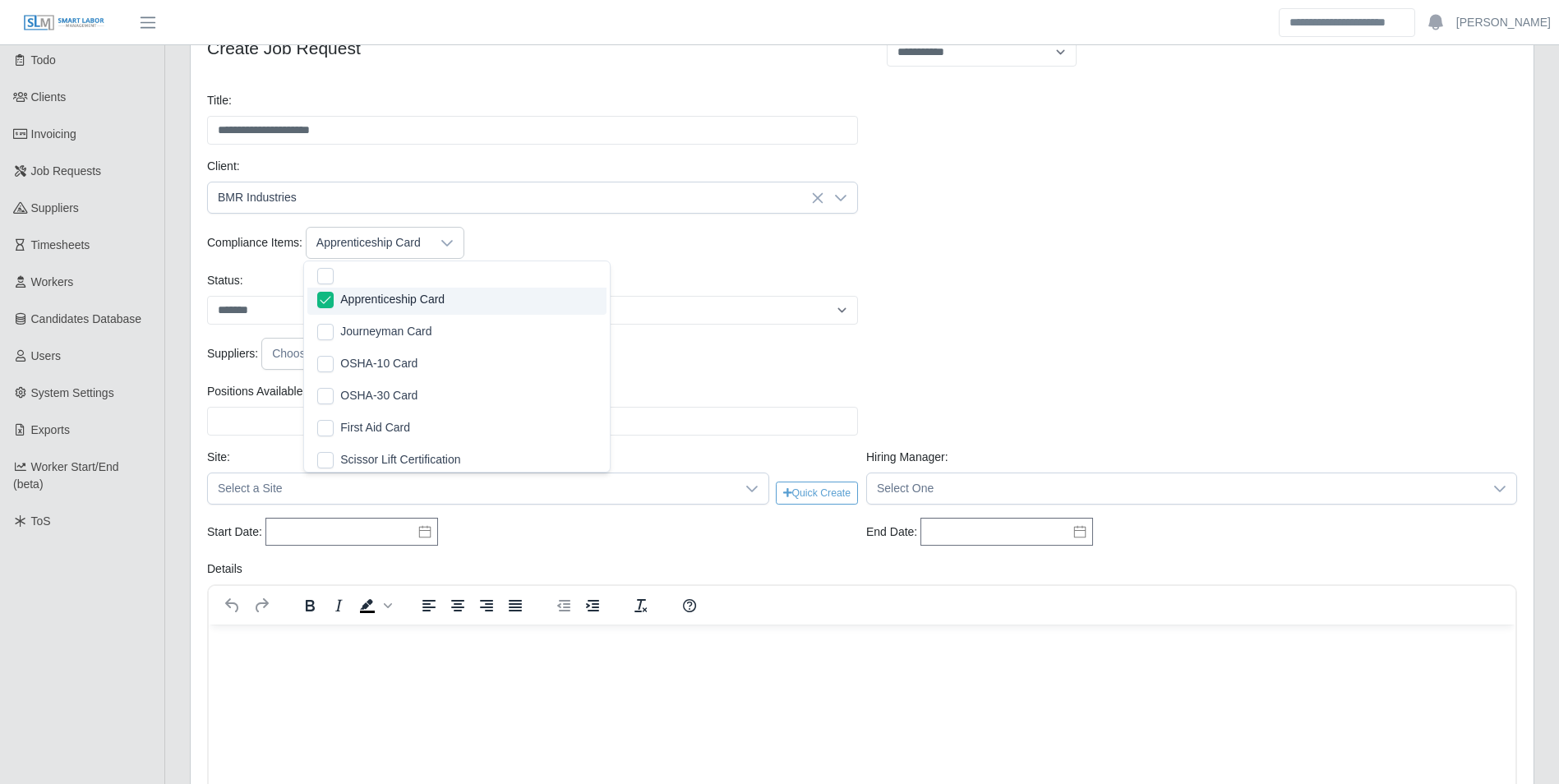
scroll to position [0, 0]
click at [652, 256] on div "Compliance Items: Apprenticeship Card" at bounding box center [862, 243] width 1318 height 32
click at [358, 304] on select "******* ****" at bounding box center [532, 310] width 651 height 29
select select "****"
click at [207, 295] on select "******* ****" at bounding box center [532, 310] width 651 height 29
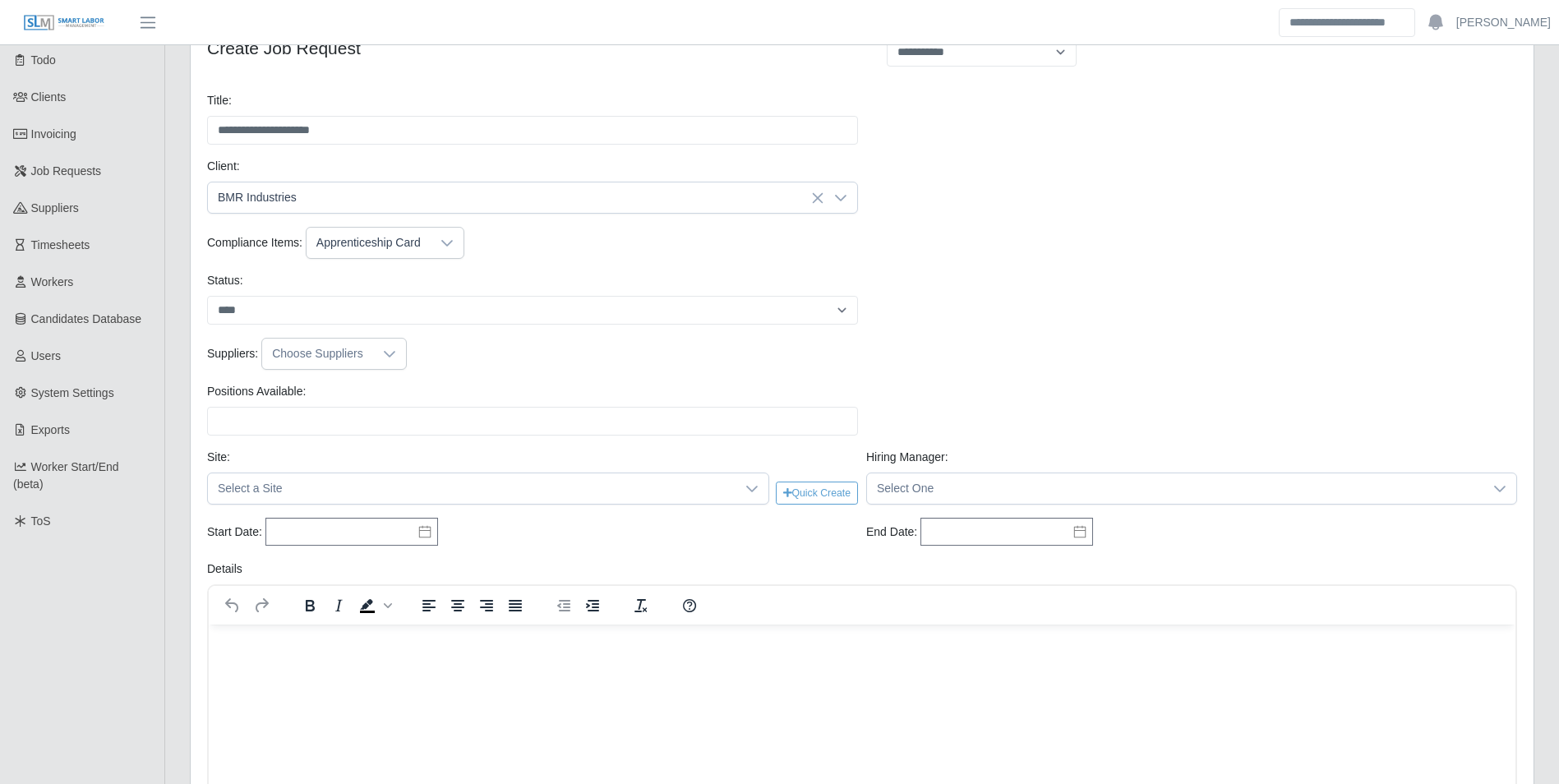
click at [387, 354] on icon at bounding box center [390, 354] width 13 height 13
click at [455, 382] on div "Suppliers: Industry" at bounding box center [862, 360] width 1318 height 45
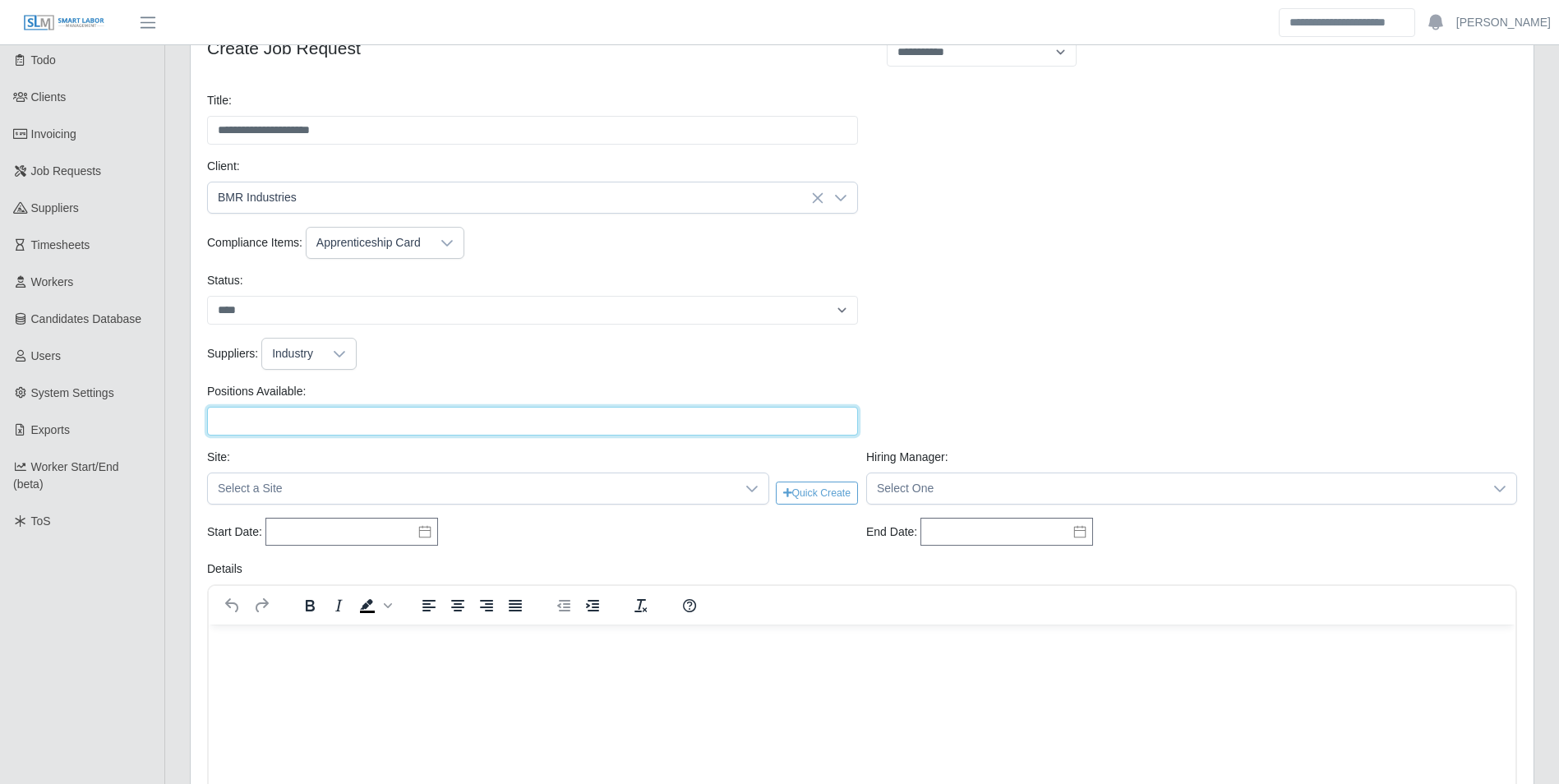
click at [431, 408] on input "Positions Available:" at bounding box center [532, 421] width 651 height 29
type input "*"
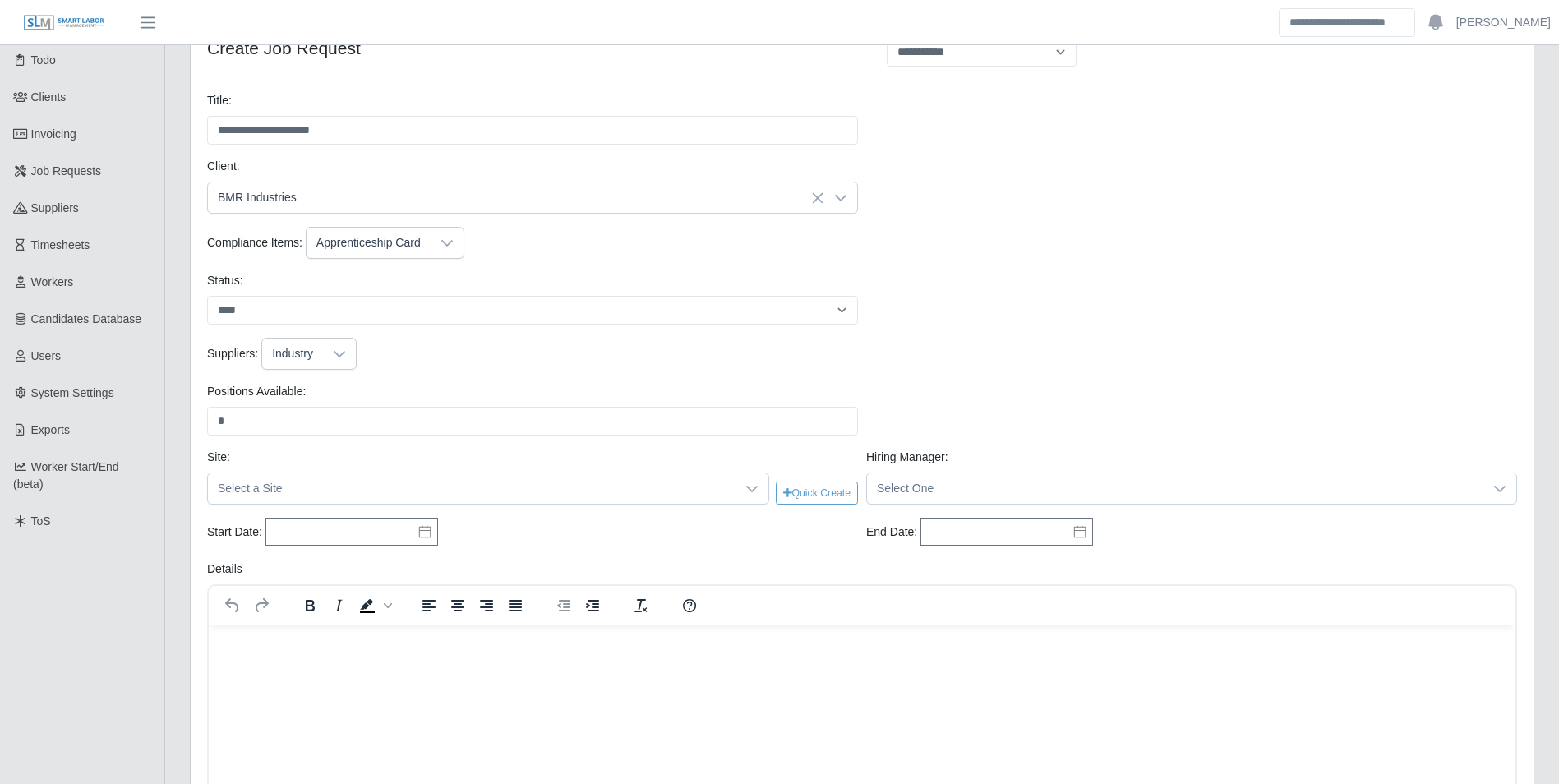
click at [455, 389] on div "Positions Available: * Please provide a valid position available number." at bounding box center [533, 409] width 659 height 53
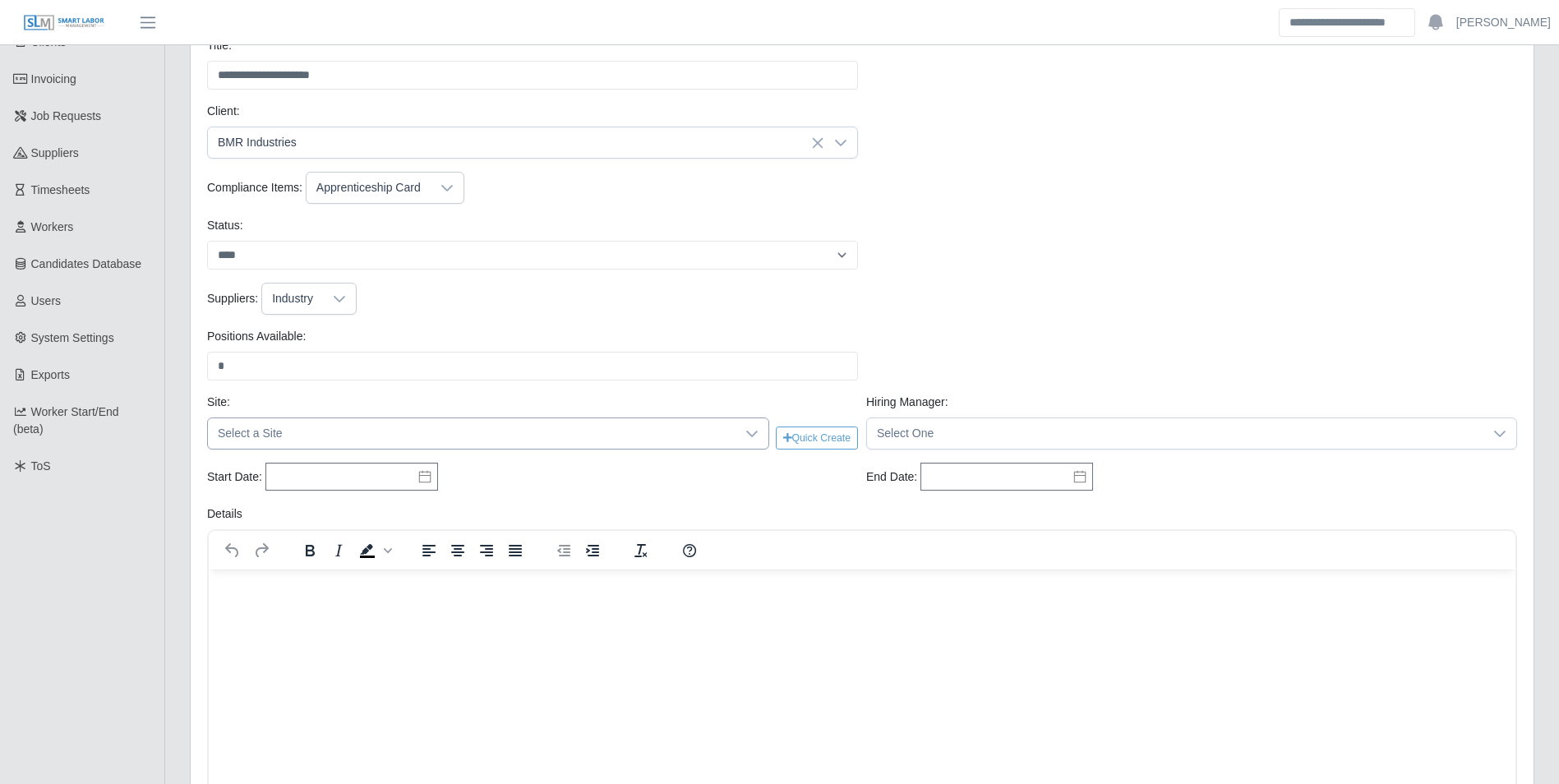
scroll to position [165, 0]
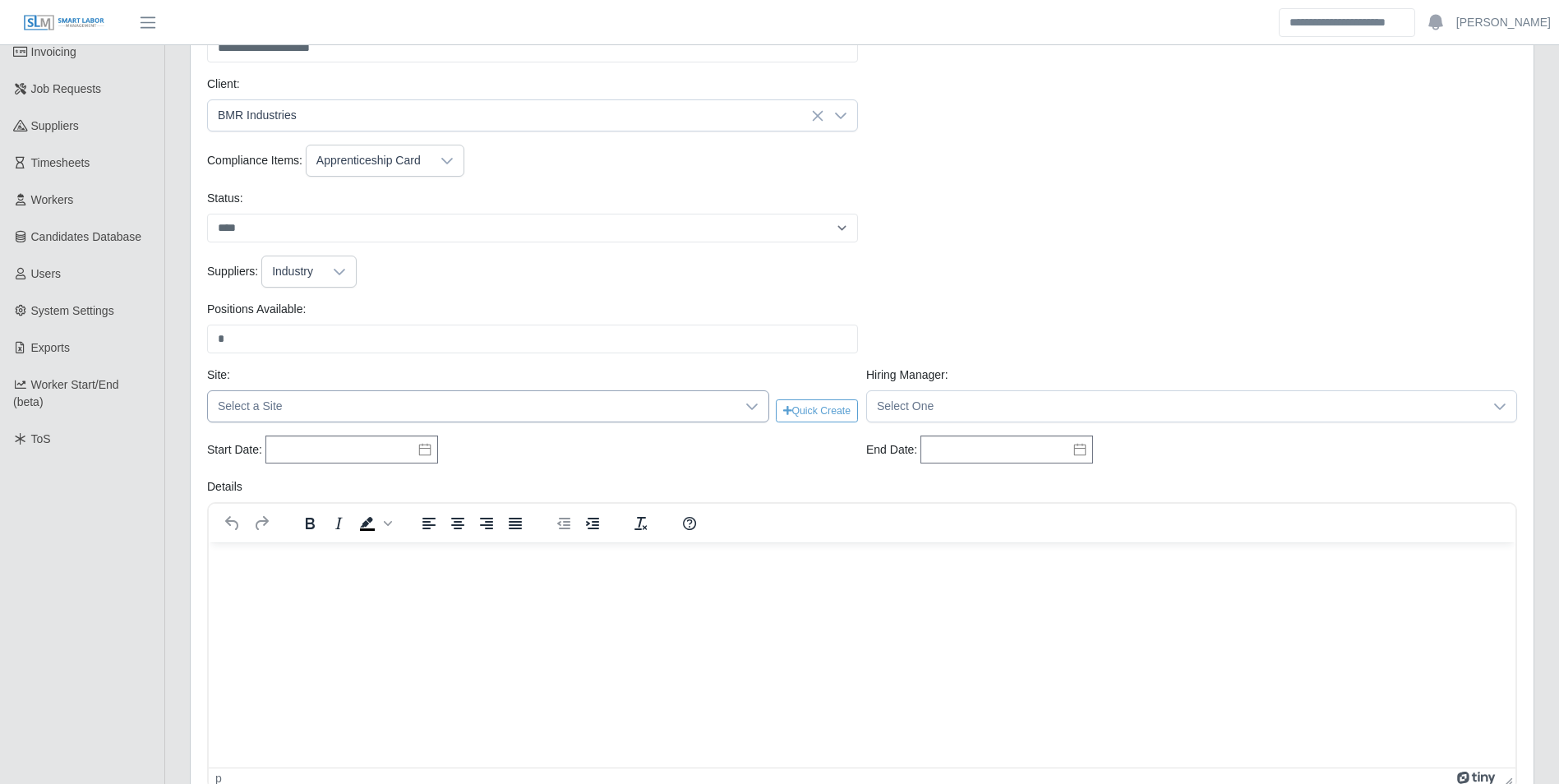
click at [747, 410] on icon at bounding box center [751, 406] width 13 height 13
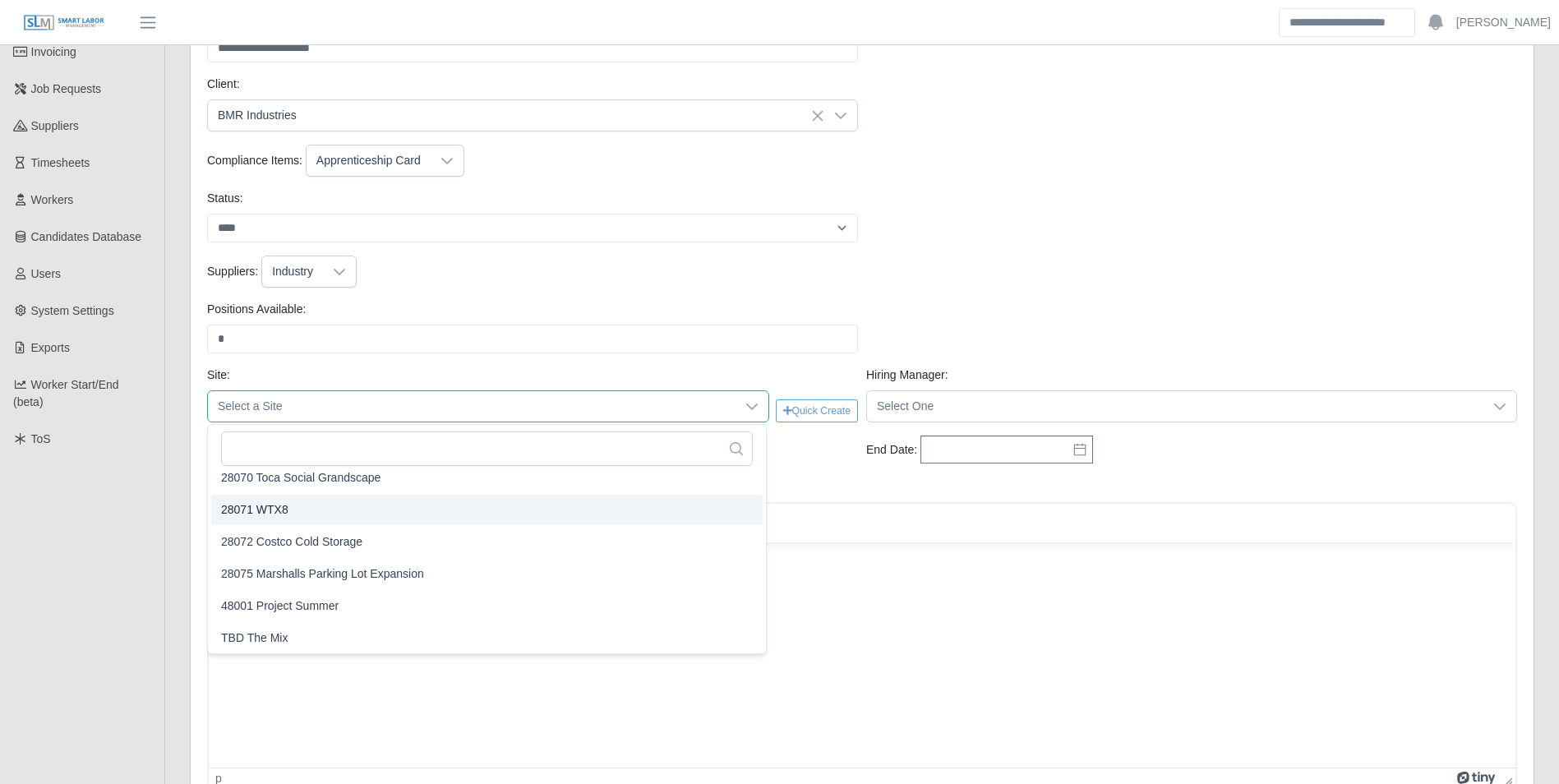
scroll to position [1925, 0]
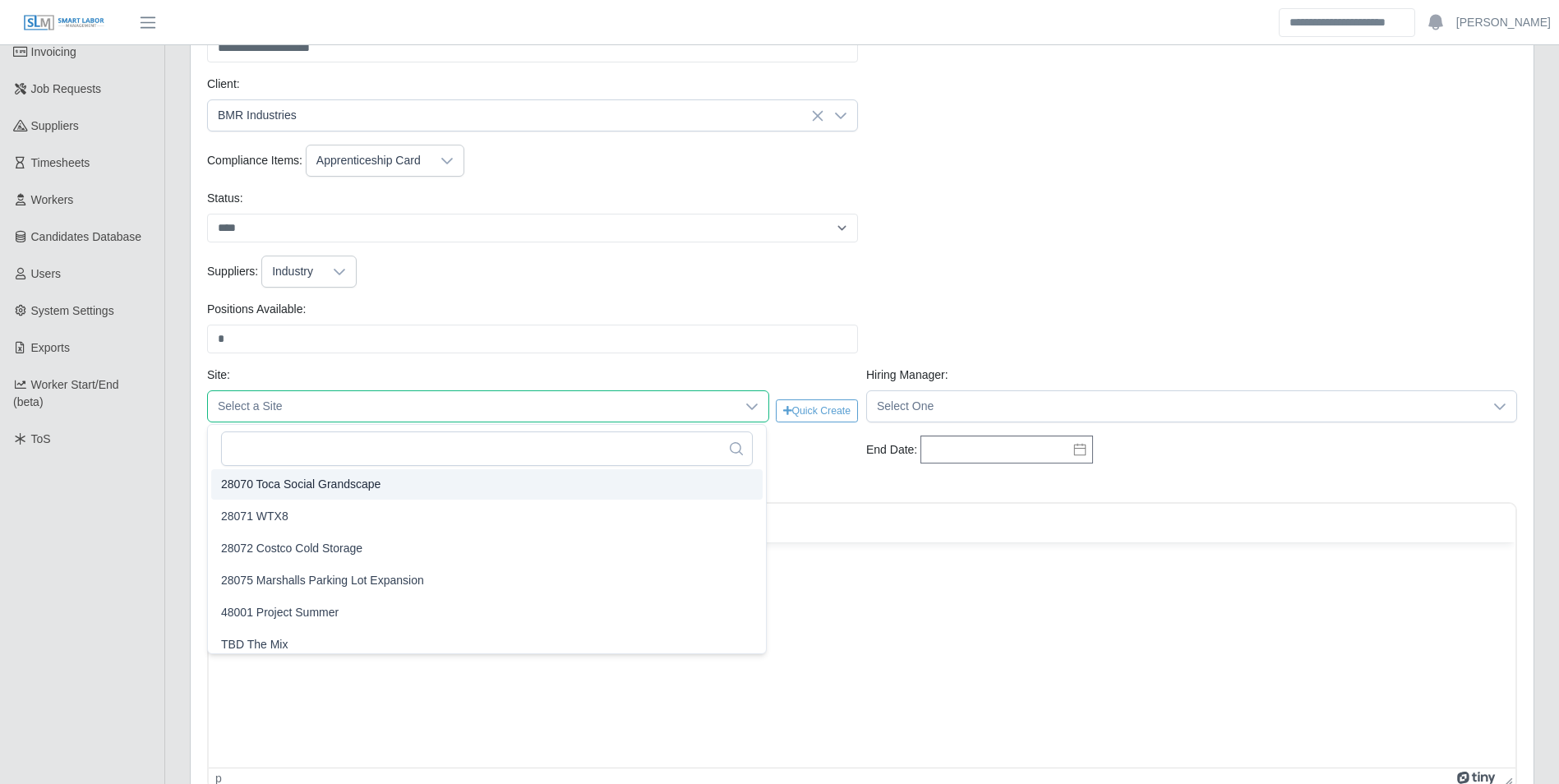
click at [372, 470] on li "28070 Toca Social Grandscape" at bounding box center [487, 484] width 552 height 30
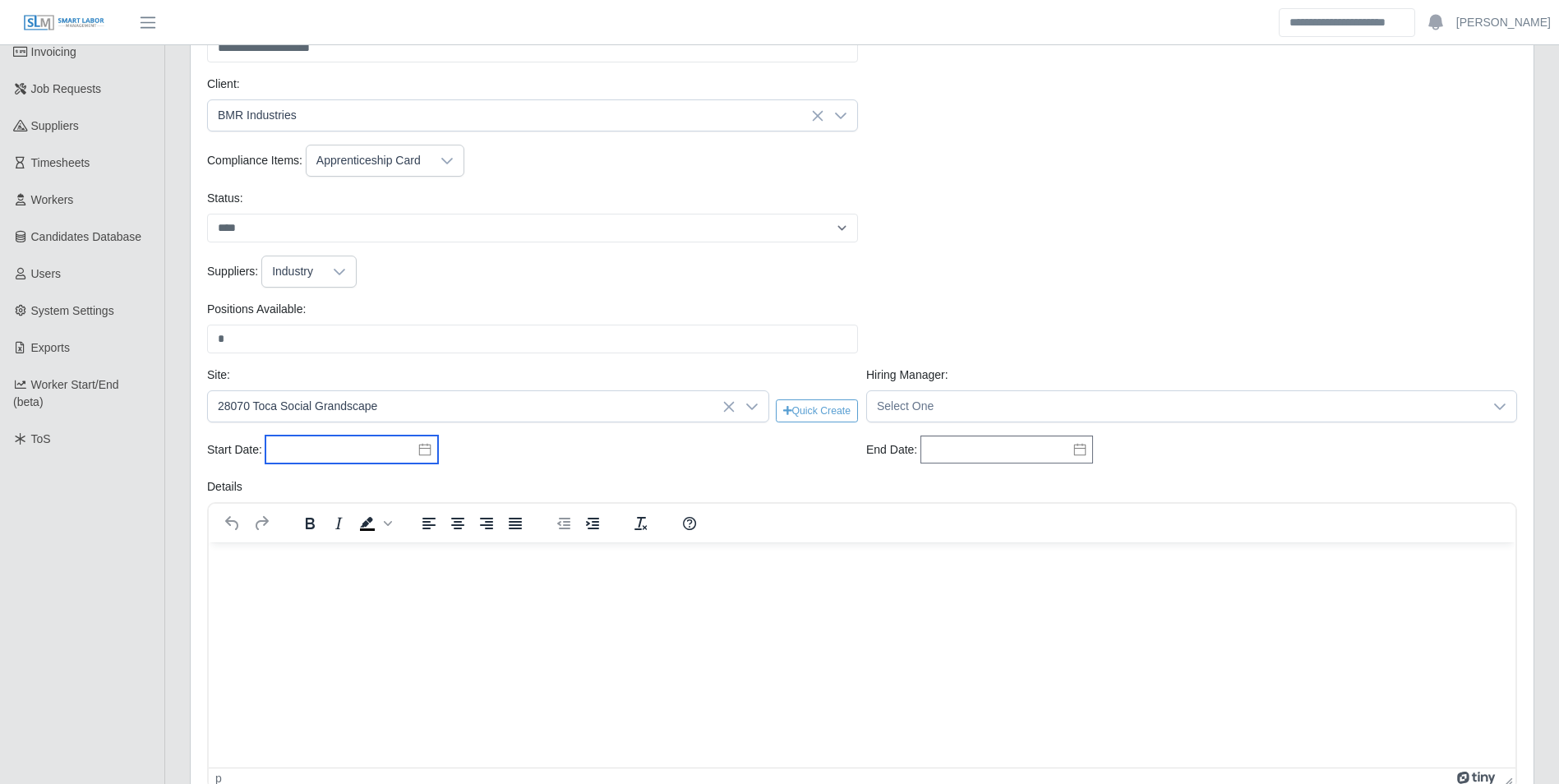
click at [357, 446] on input "text" at bounding box center [351, 448] width 173 height 28
click at [346, 333] on div "14" at bounding box center [338, 337] width 26 height 15
type input "**********"
click at [973, 442] on input "text" at bounding box center [1006, 448] width 173 height 28
click at [1053, 227] on icon "button" at bounding box center [1049, 231] width 8 height 13
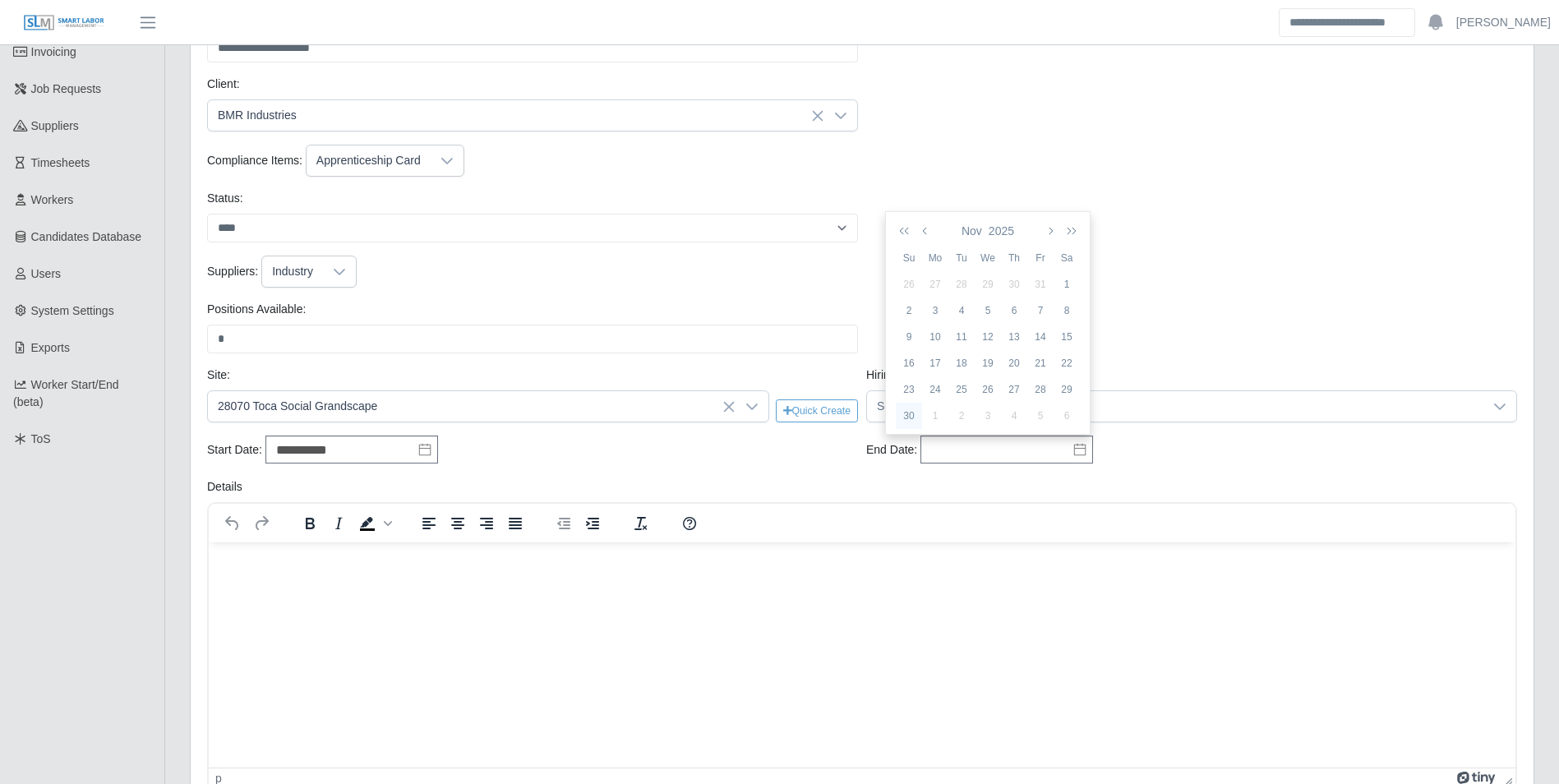
click at [913, 408] on div "30" at bounding box center [908, 415] width 26 height 15
type input "**********"
click at [910, 405] on span "Select One" at bounding box center [1175, 406] width 616 height 30
click at [940, 487] on span "Brandon Baker" at bounding box center [928, 487] width 95 height 17
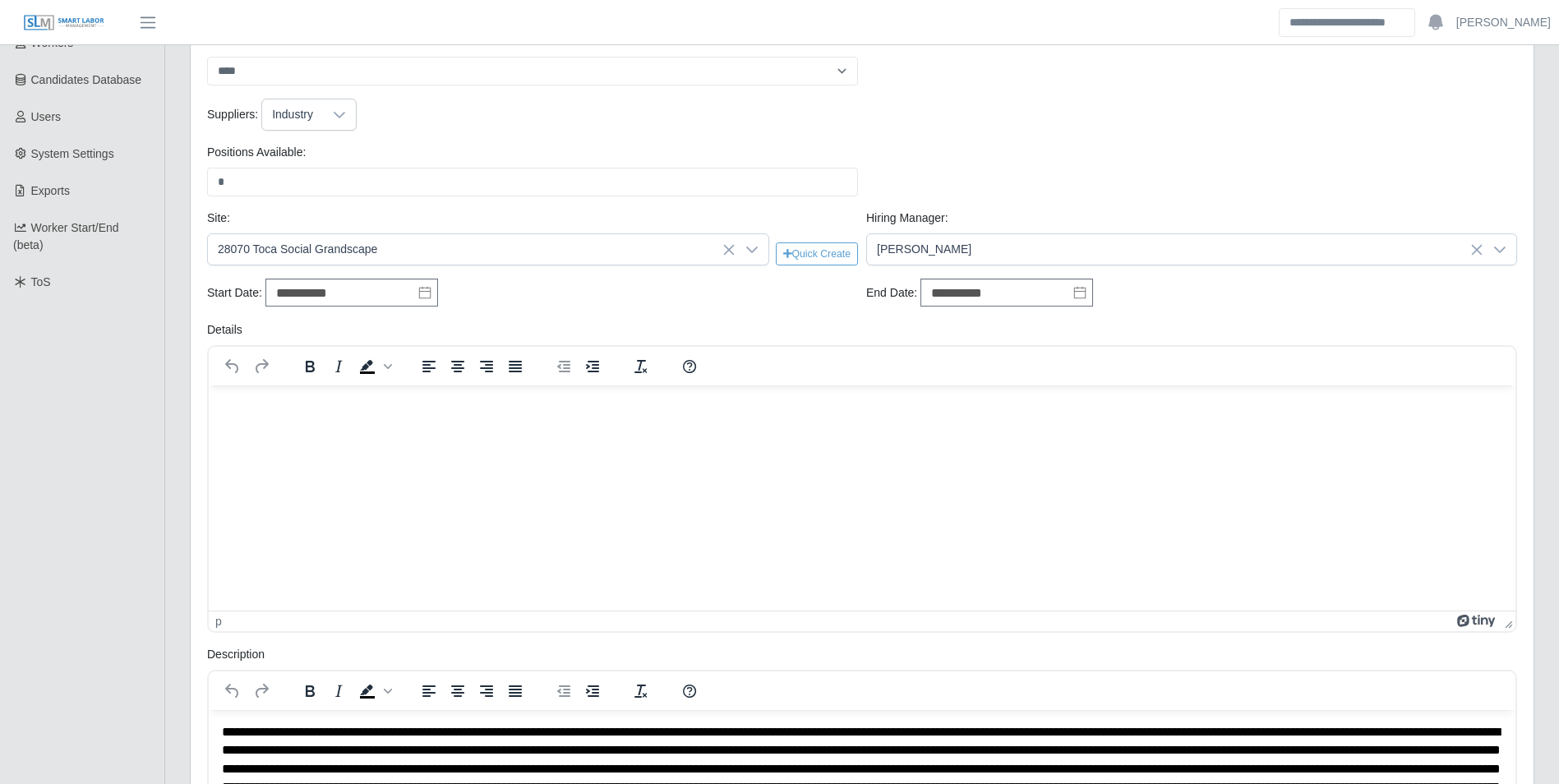
scroll to position [328, 0]
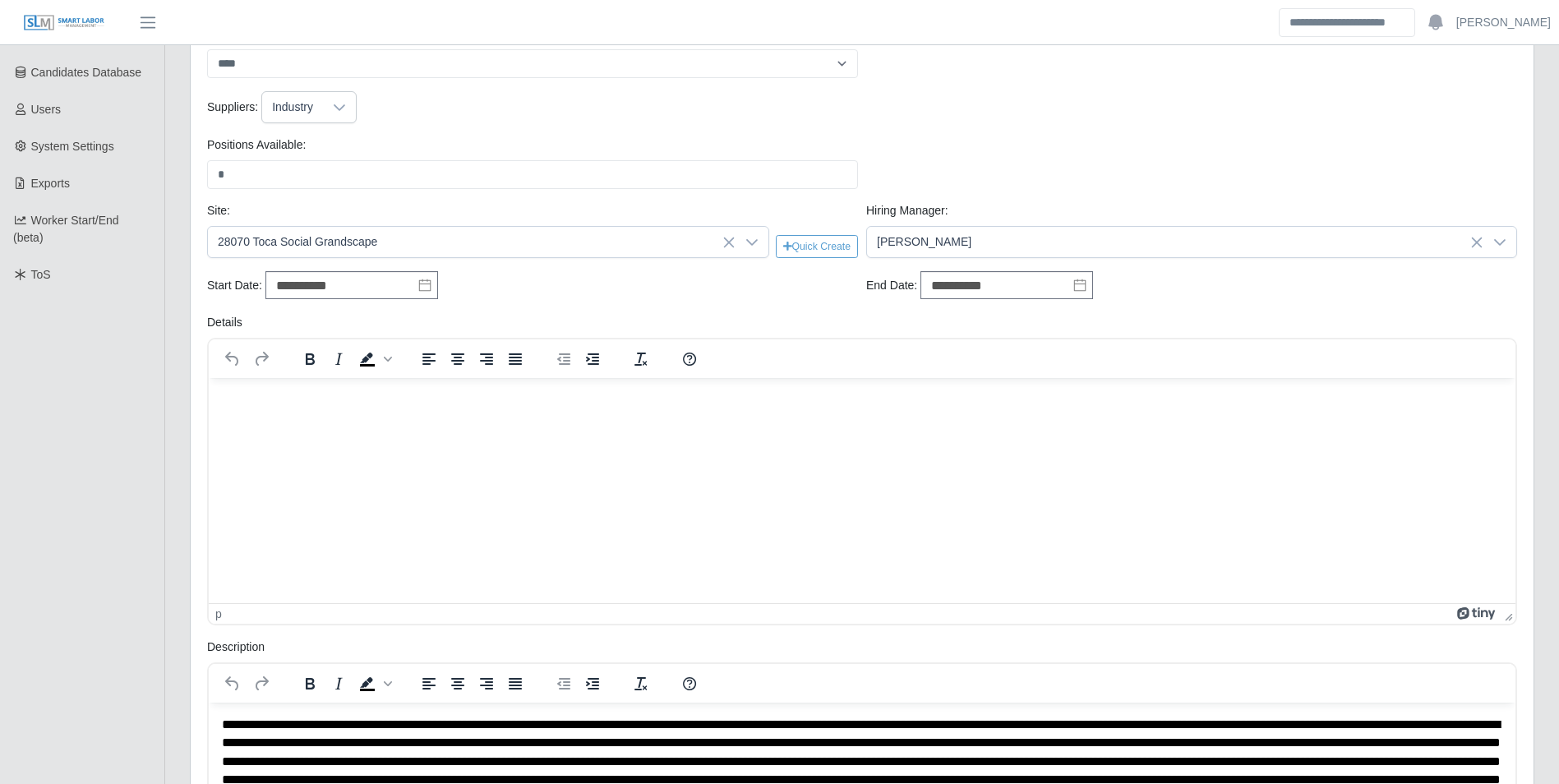
drag, startPoint x: 362, startPoint y: 430, endPoint x: 345, endPoint y: 424, distance: 18.0
click at [359, 422] on html at bounding box center [861, 399] width 1306 height 45
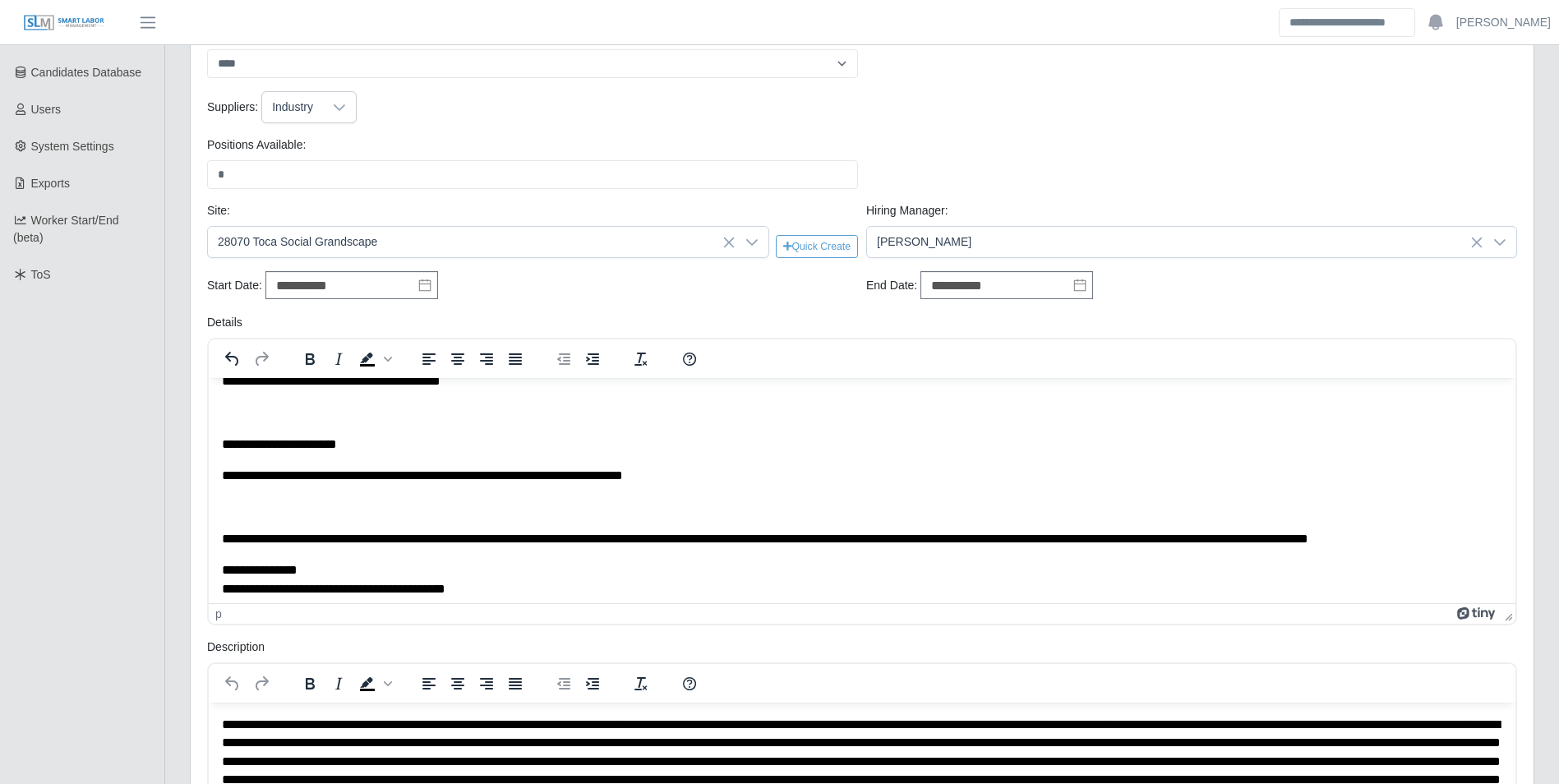
scroll to position [143, 0]
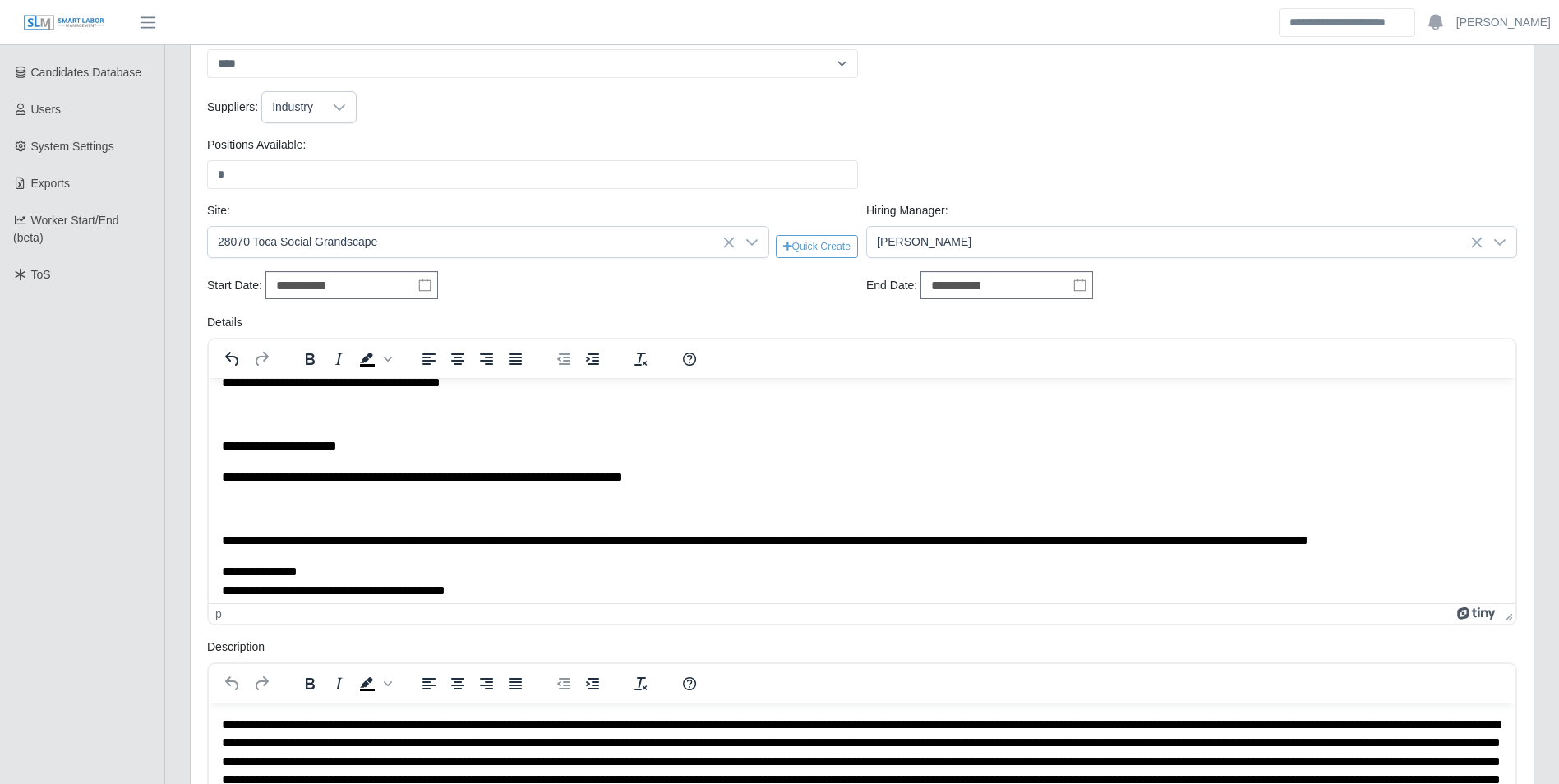
click at [375, 541] on p "**********" at bounding box center [856, 540] width 1268 height 18
click at [360, 449] on p "**********" at bounding box center [856, 445] width 1268 height 18
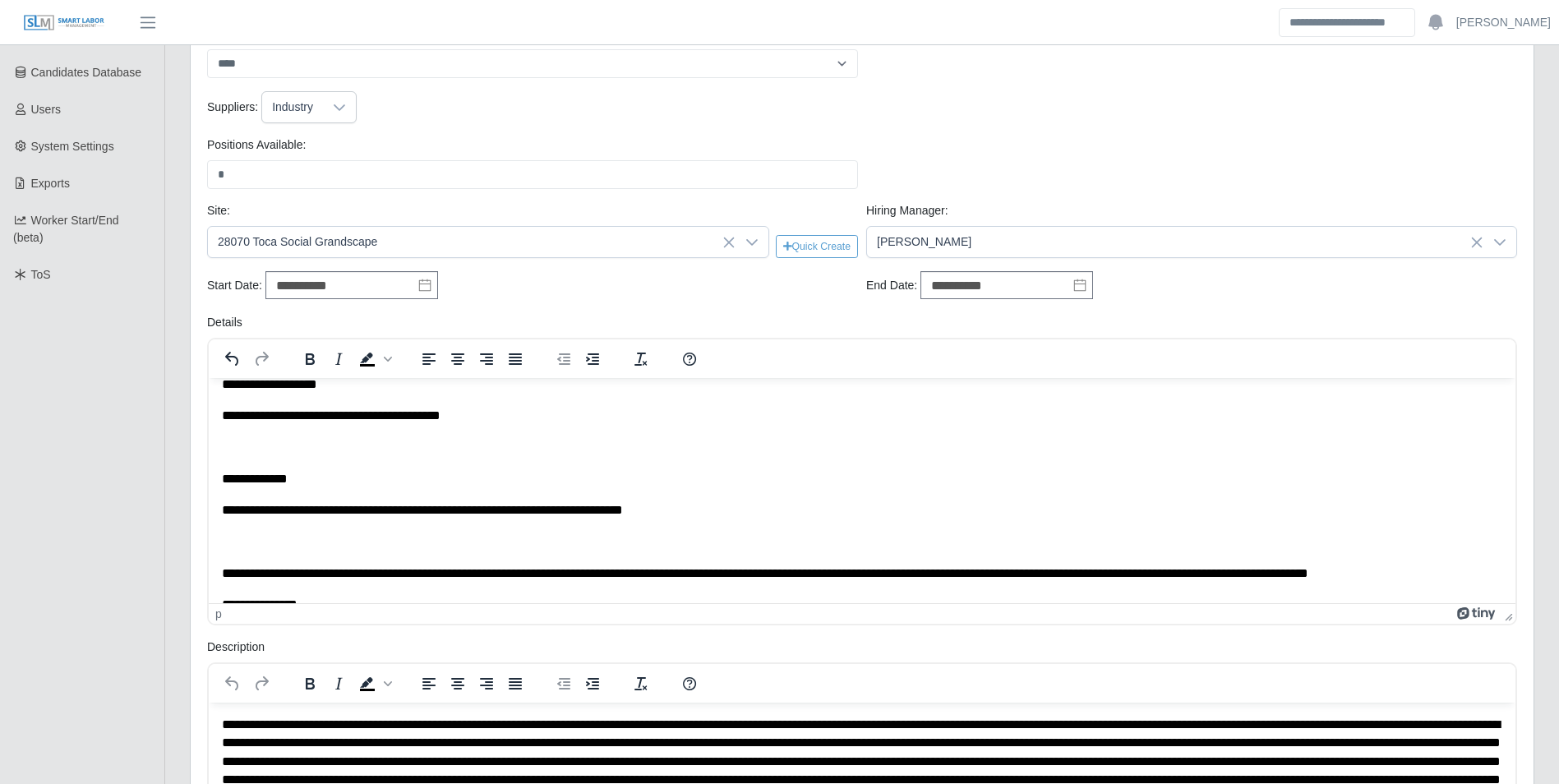
scroll to position [165, 0]
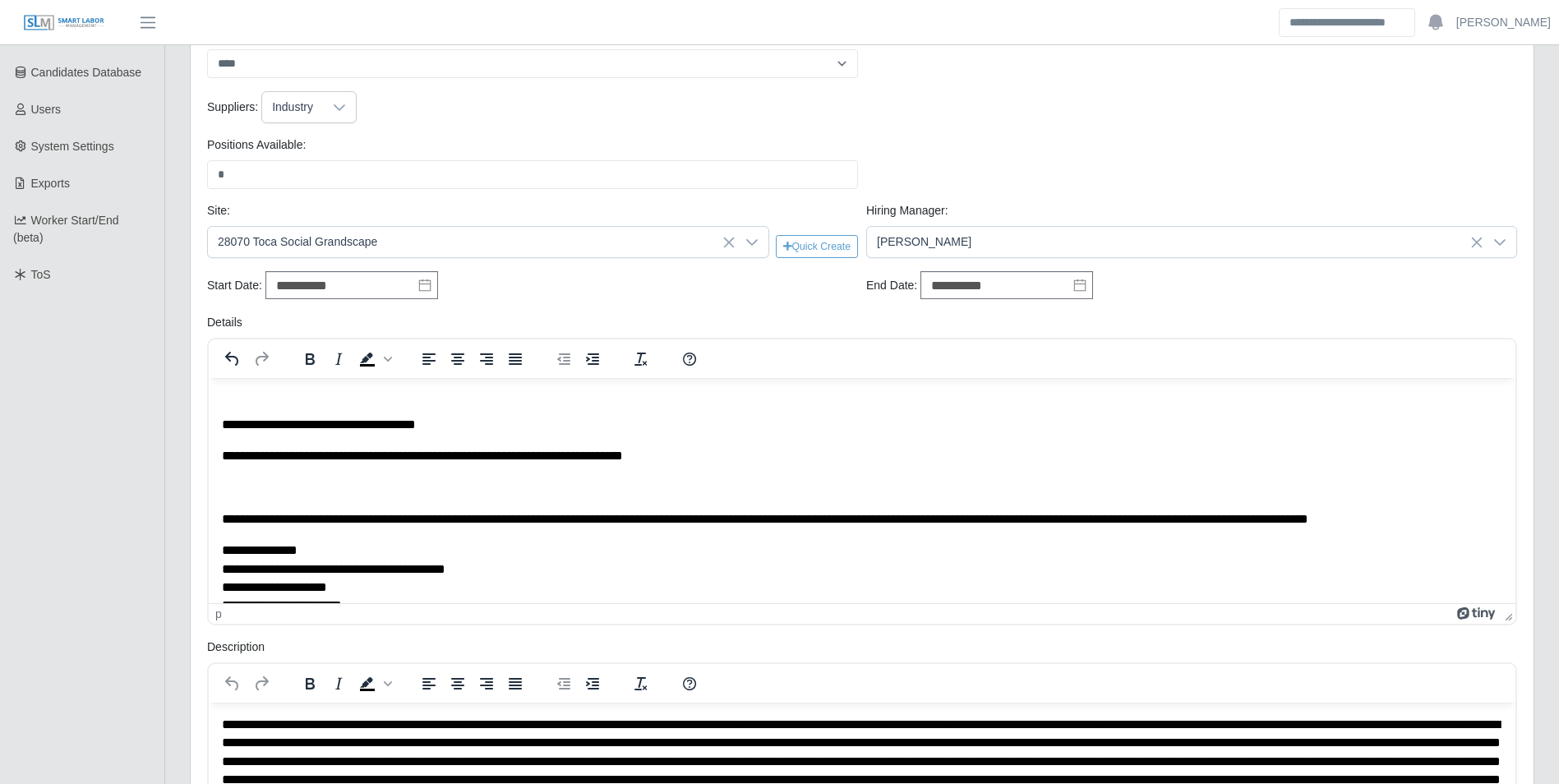
click at [368, 424] on p "**********" at bounding box center [856, 423] width 1268 height 18
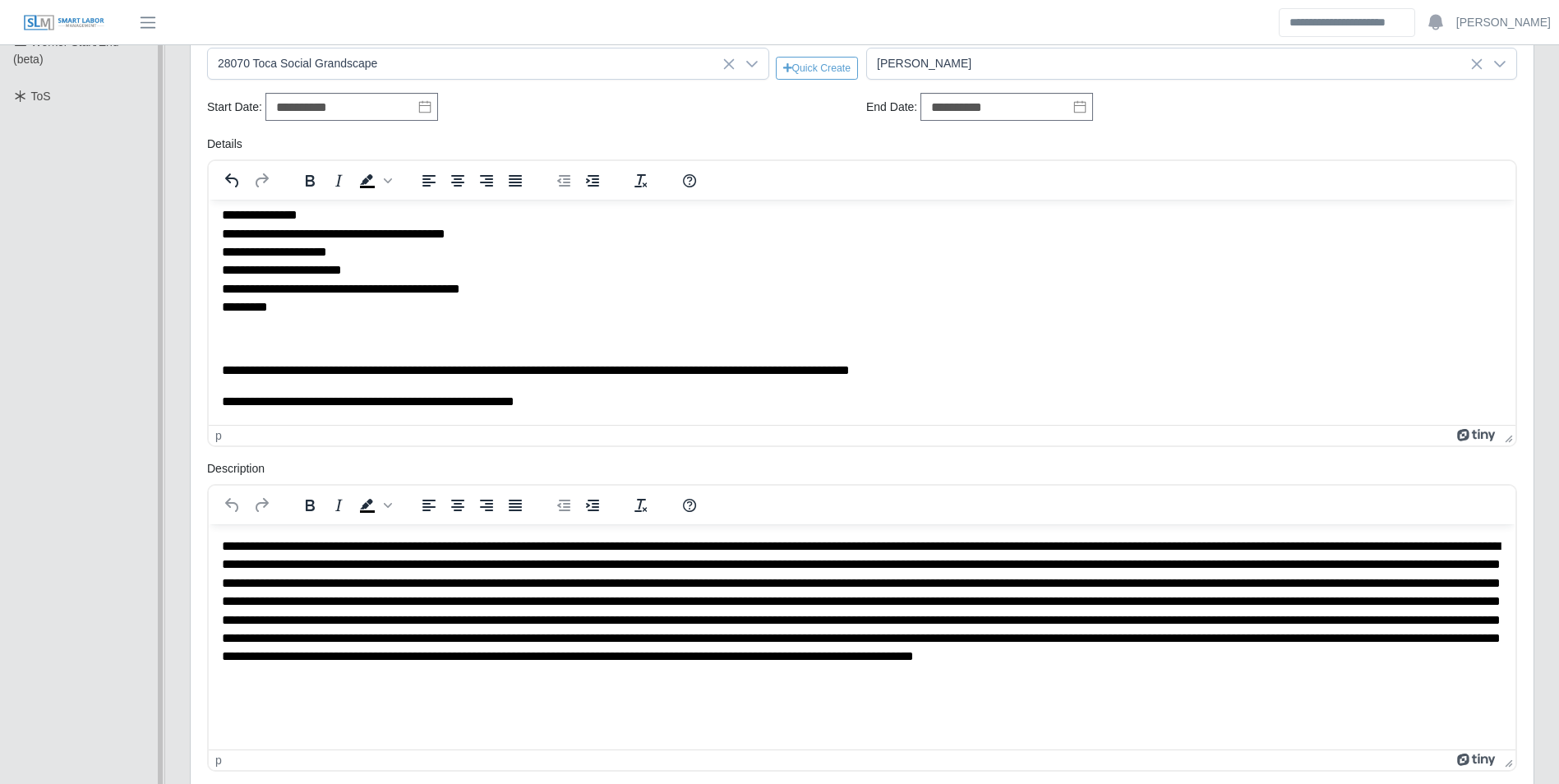
scroll to position [834, 0]
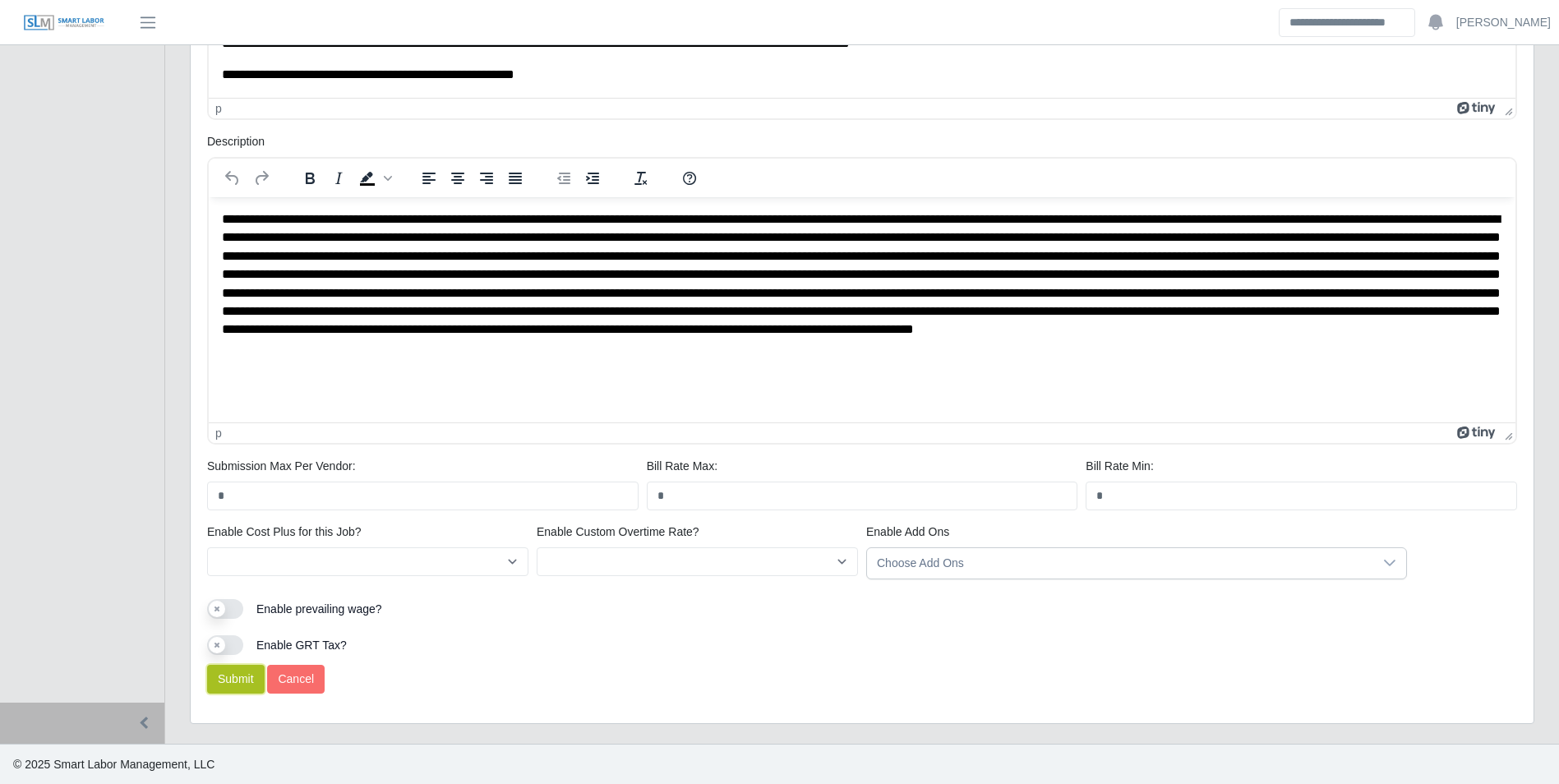
click at [227, 674] on button "Submit" at bounding box center [236, 678] width 57 height 29
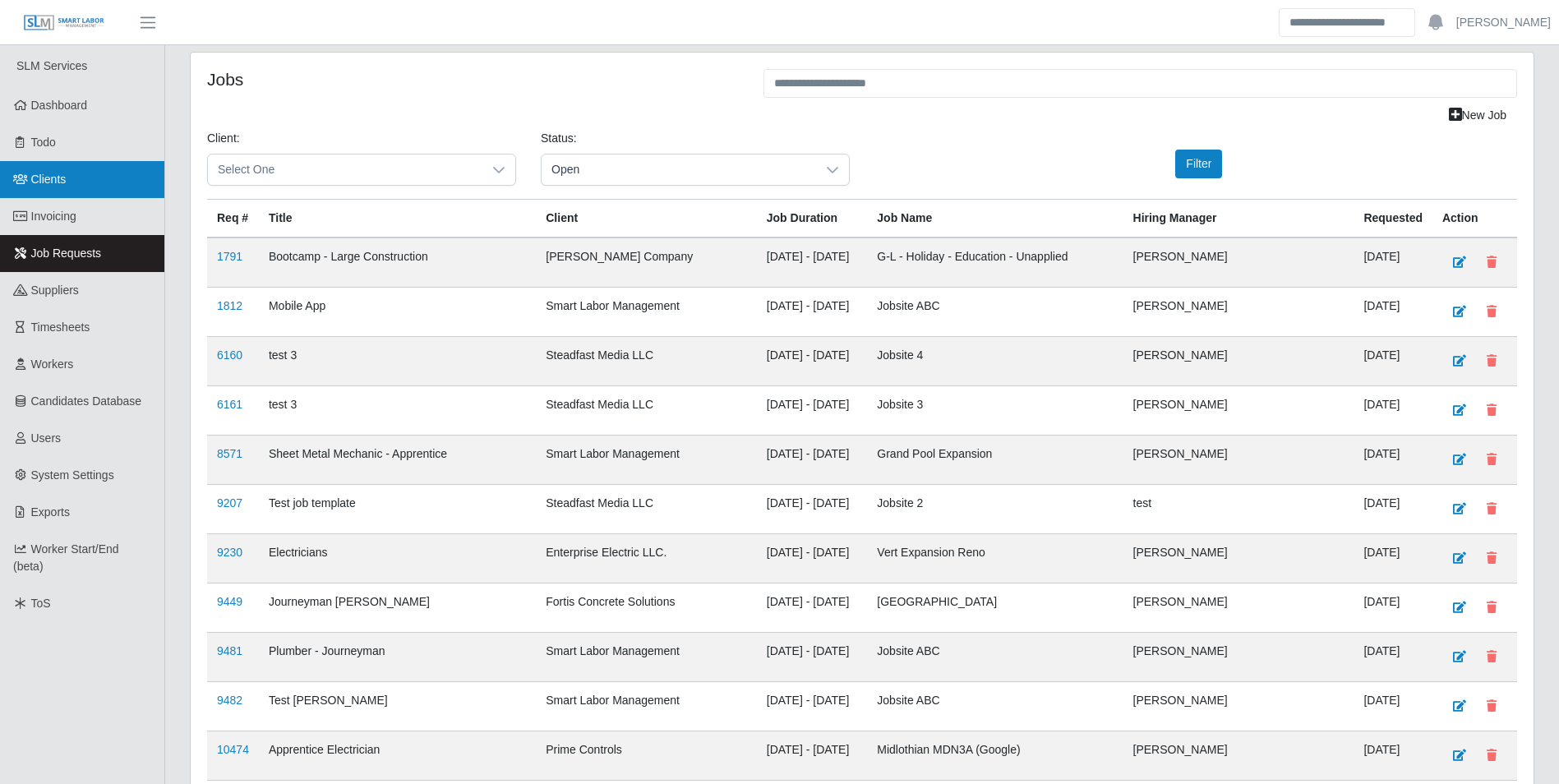
click at [72, 174] on link "Clients" at bounding box center [82, 179] width 165 height 37
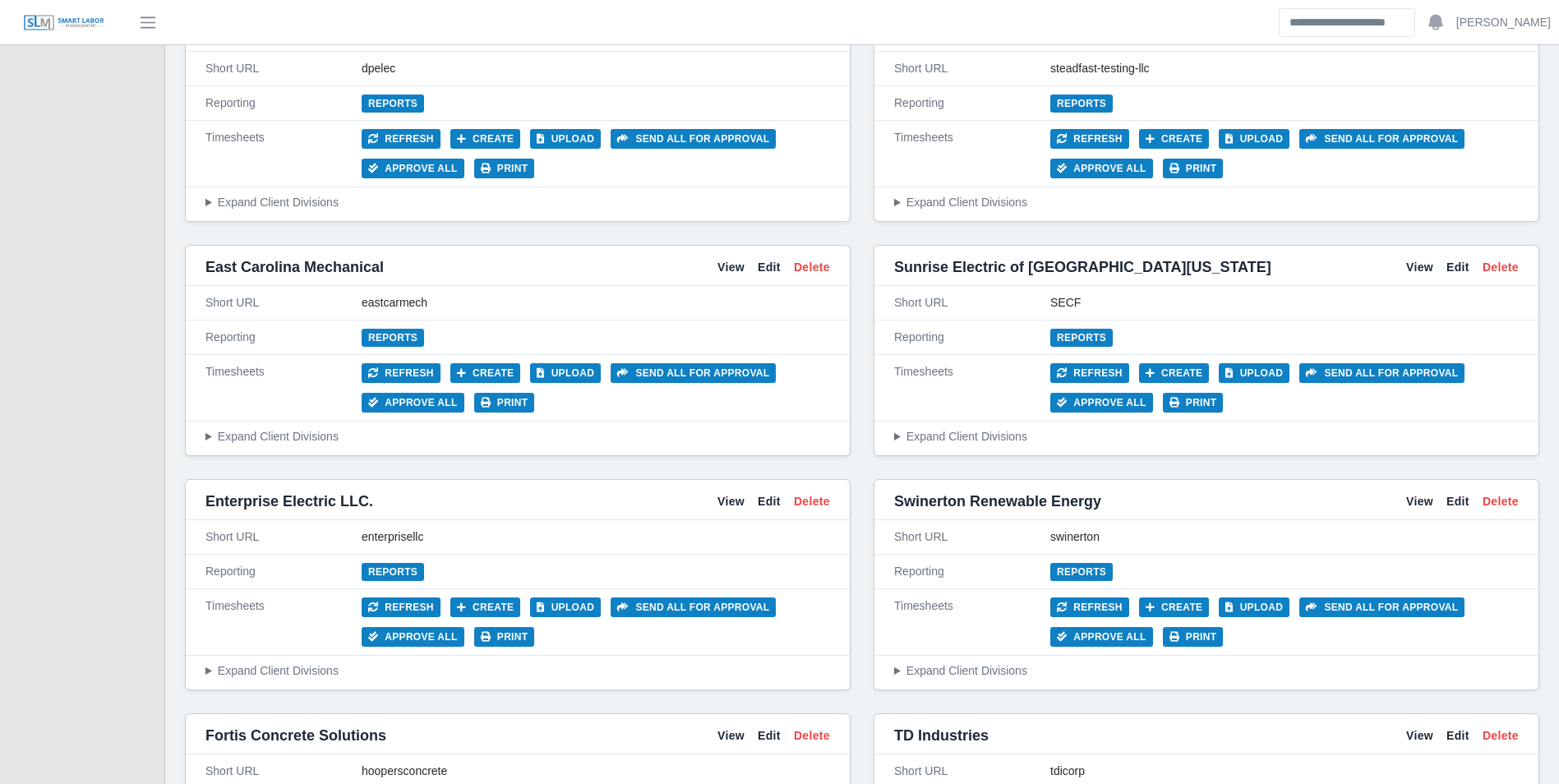
scroll to position [3942, 0]
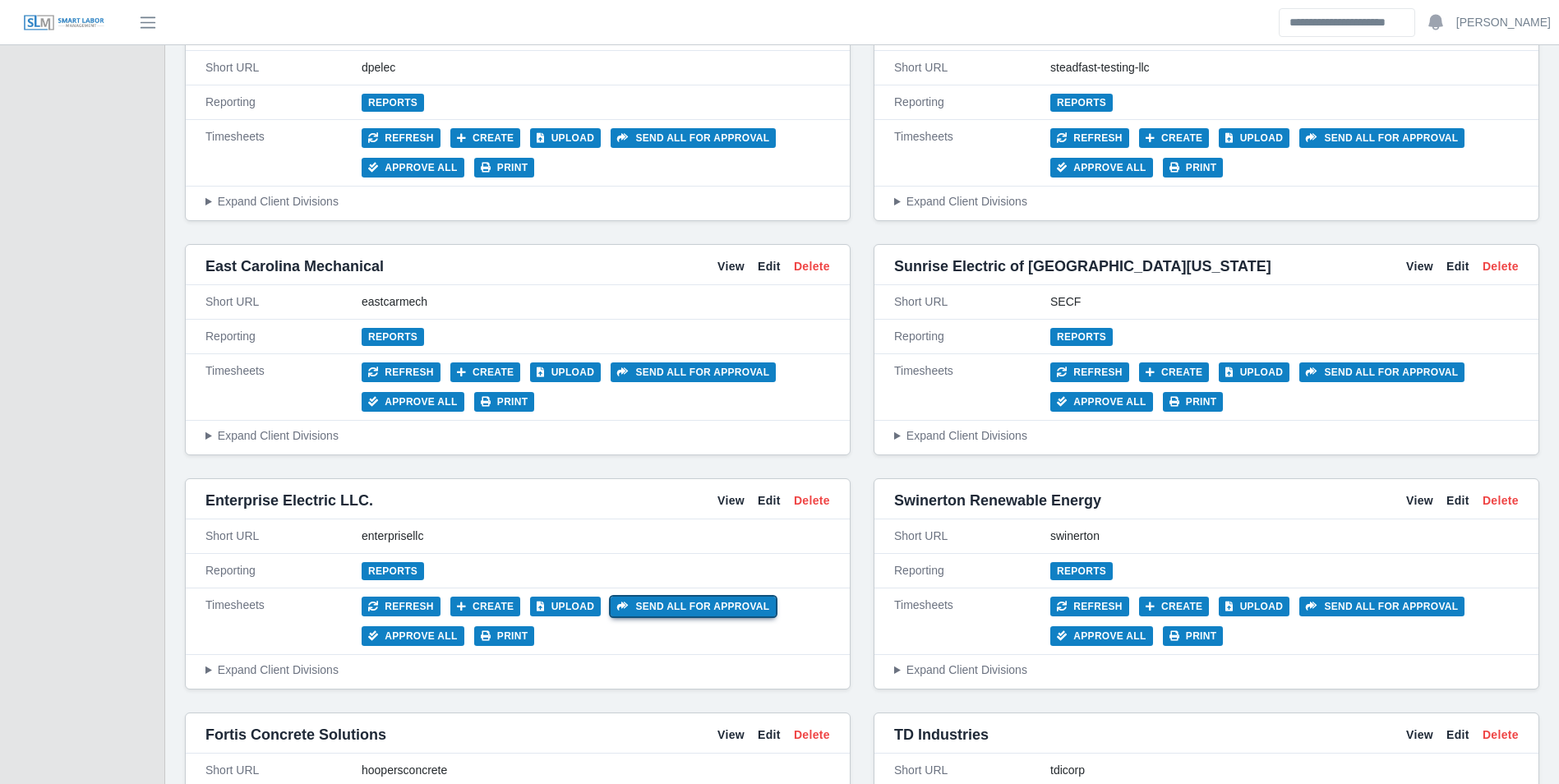
click at [690, 601] on button "Send all for approval" at bounding box center [693, 606] width 165 height 20
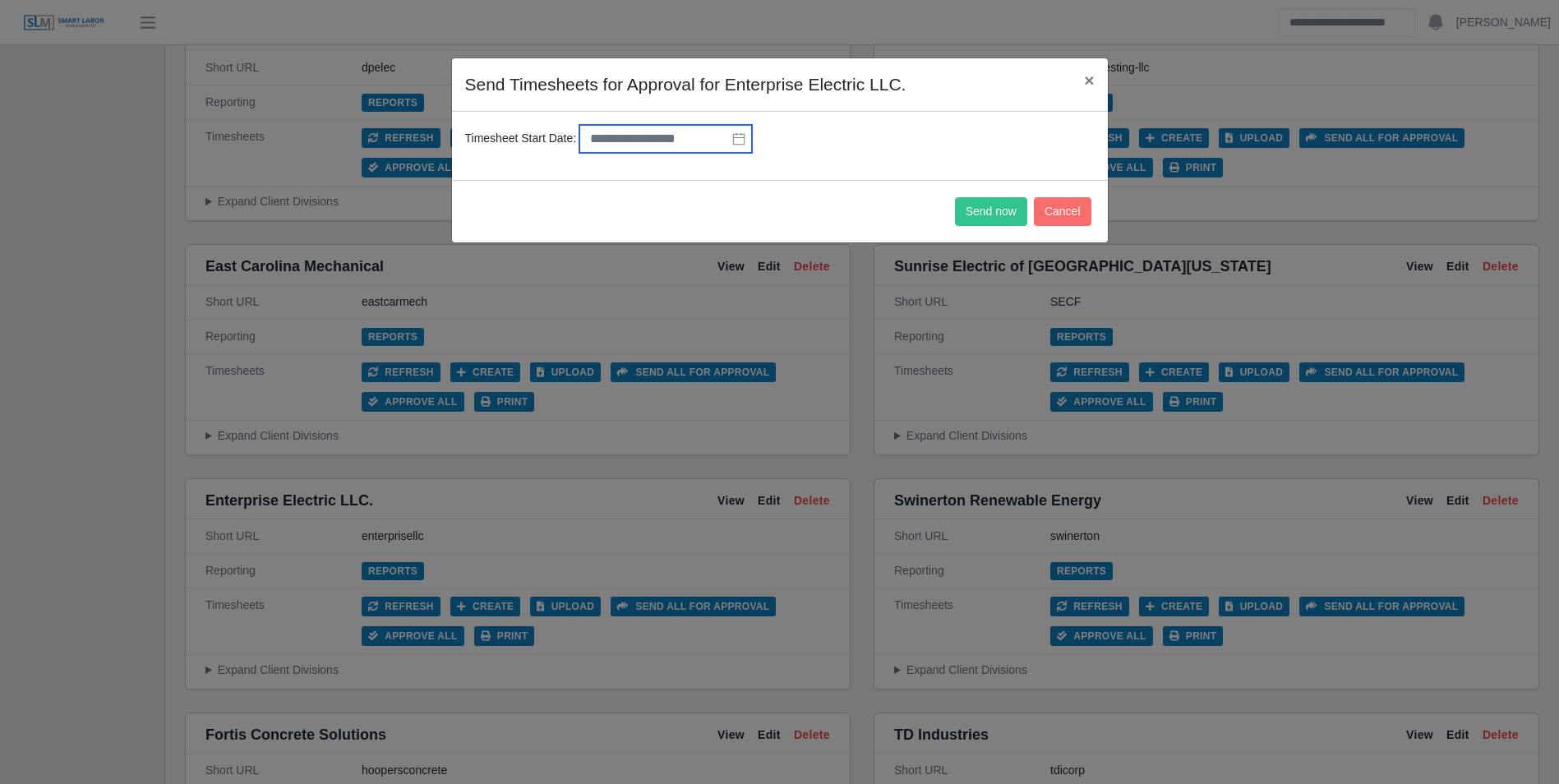
click at [640, 145] on input "text" at bounding box center [665, 138] width 173 height 28
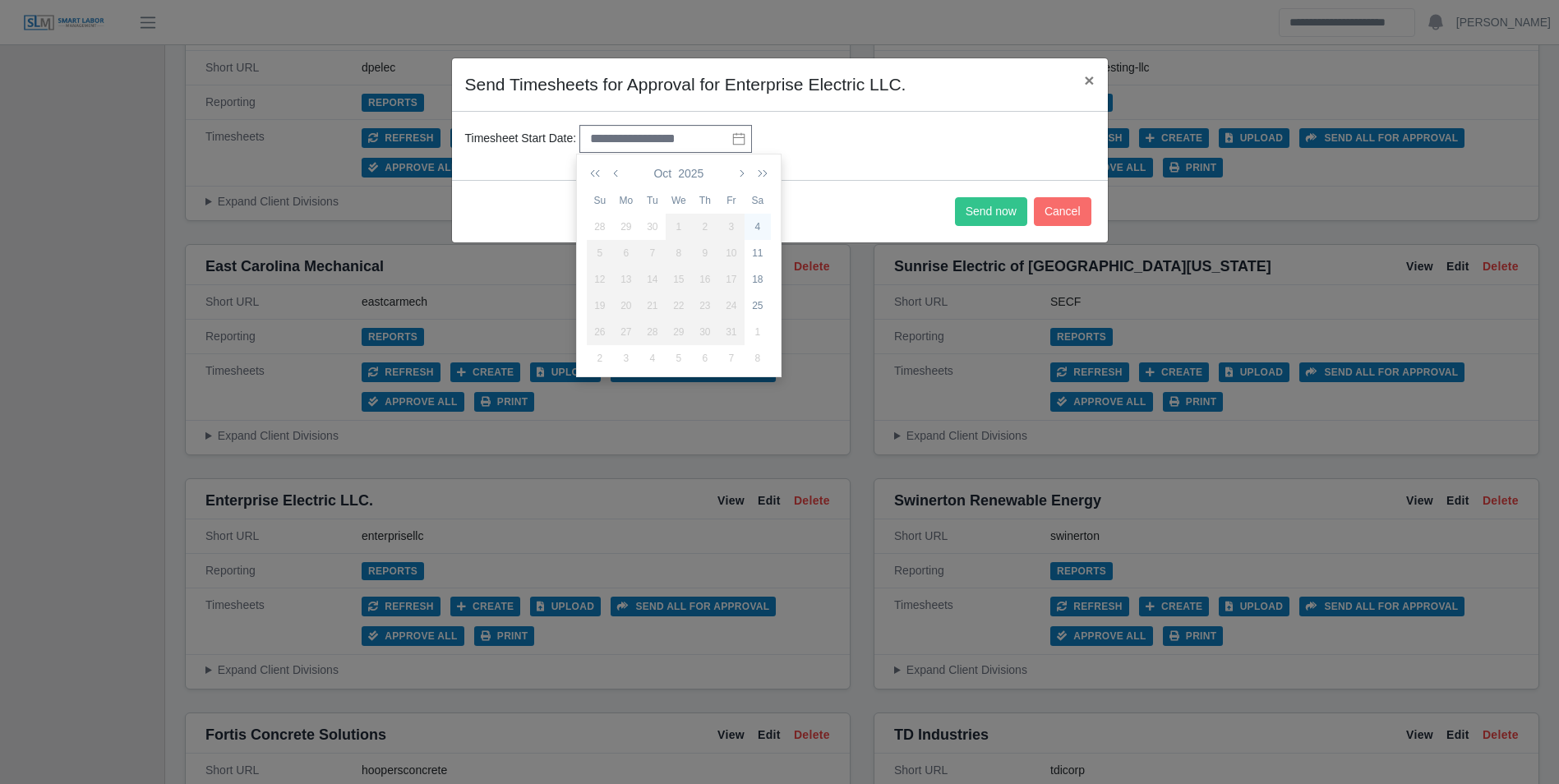
click at [758, 228] on div "4" at bounding box center [757, 226] width 26 height 15
type input "**********"
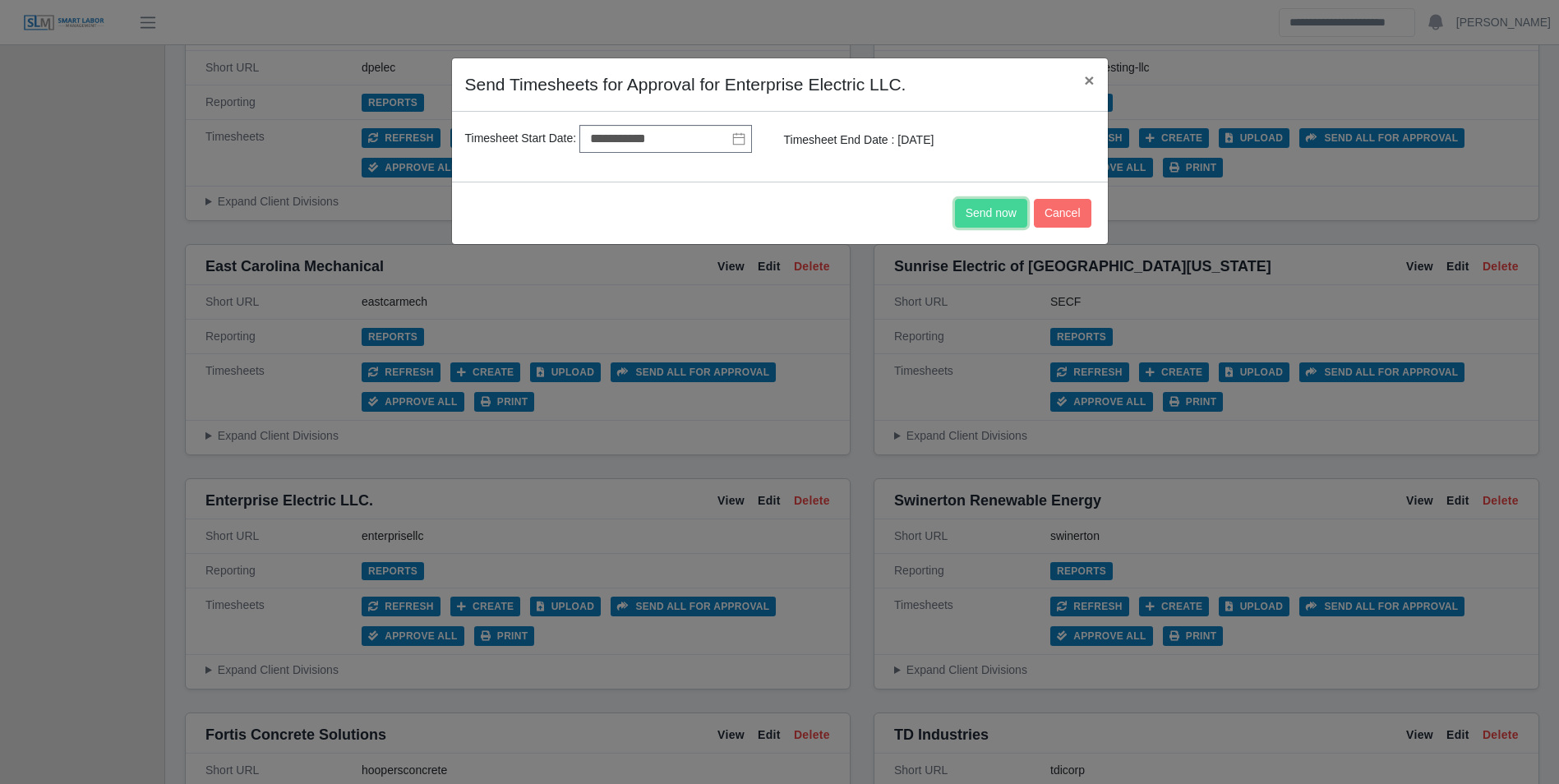
click at [981, 217] on button "Send now" at bounding box center [990, 213] width 73 height 29
click at [998, 215] on button "Send now" at bounding box center [990, 213] width 73 height 29
click at [1091, 89] on span "×" at bounding box center [1088, 80] width 10 height 19
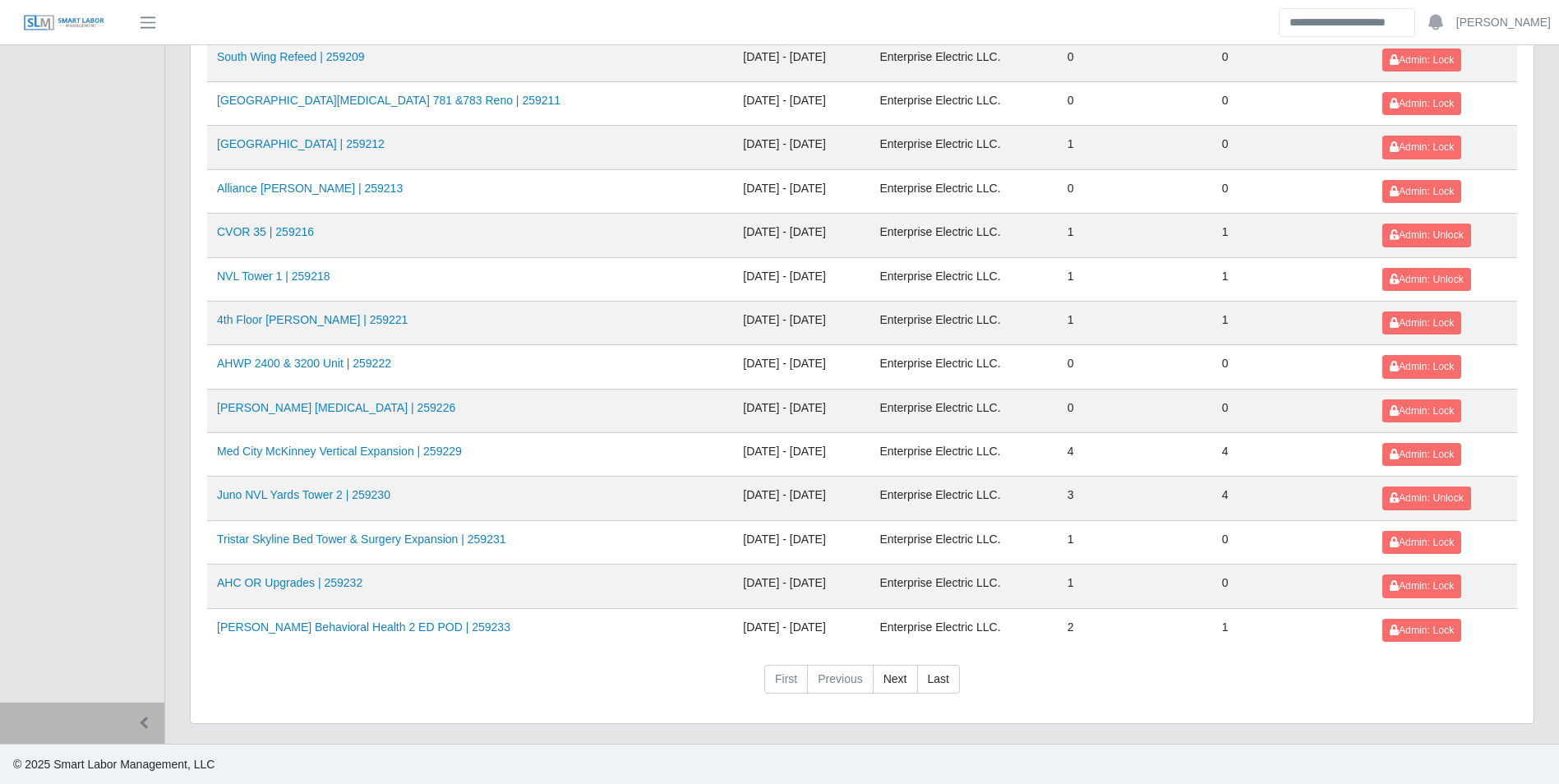
scroll to position [1735, 0]
click at [899, 675] on link "Next" at bounding box center [895, 678] width 45 height 30
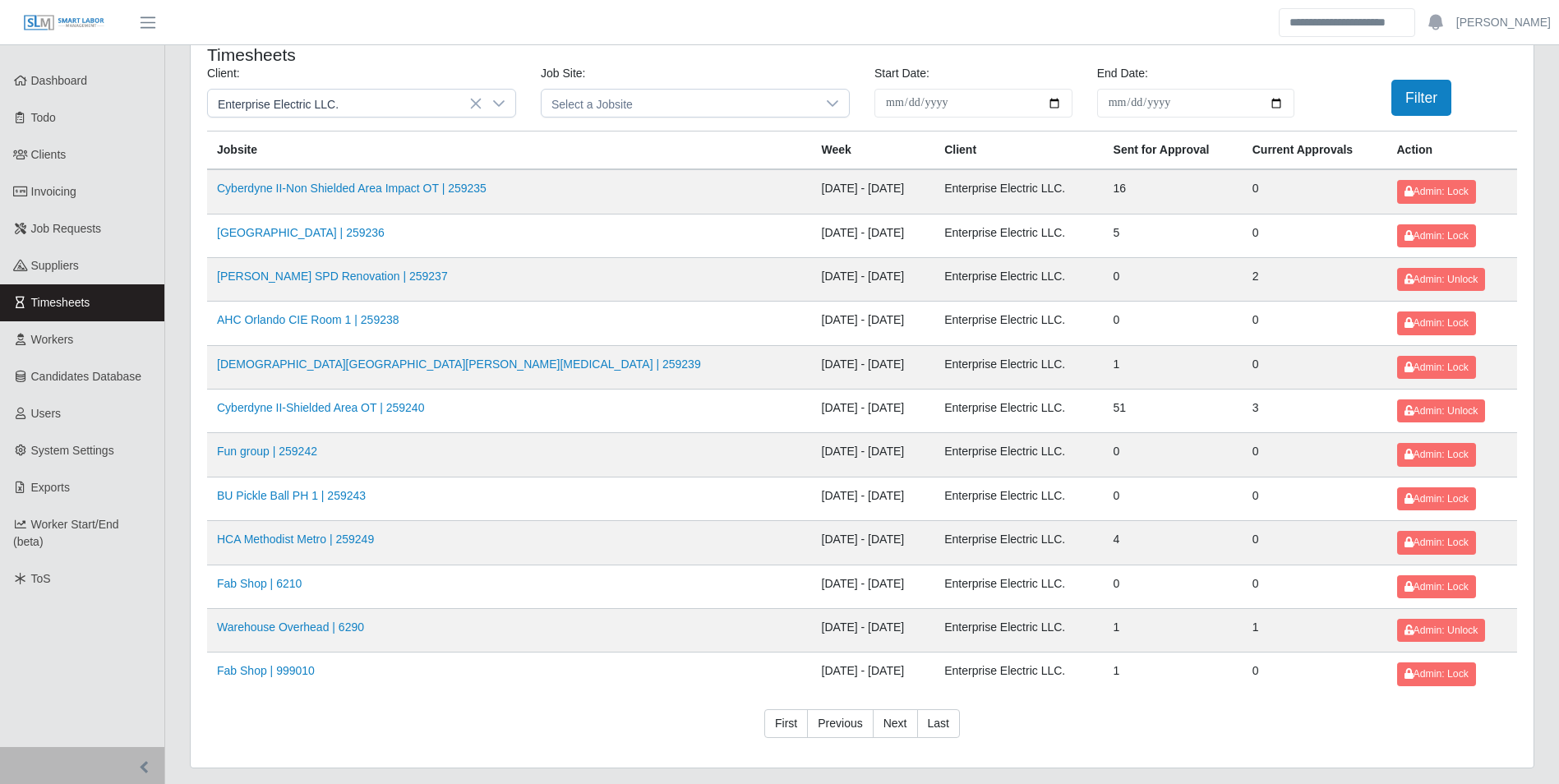
scroll to position [0, 0]
